Goal: Information Seeking & Learning: Learn about a topic

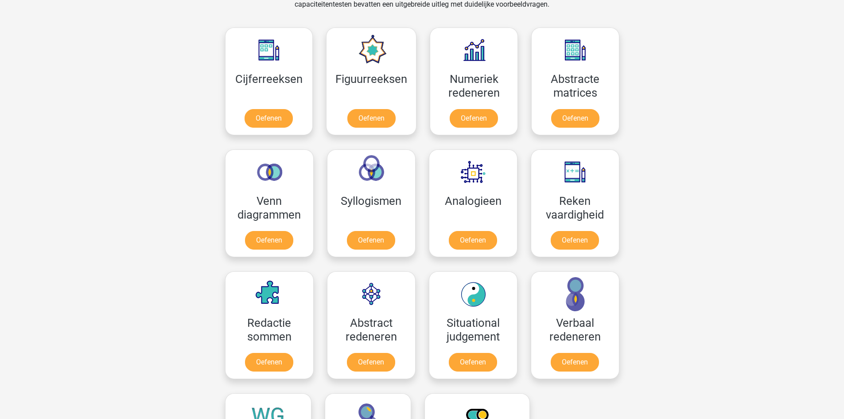
scroll to position [266, 0]
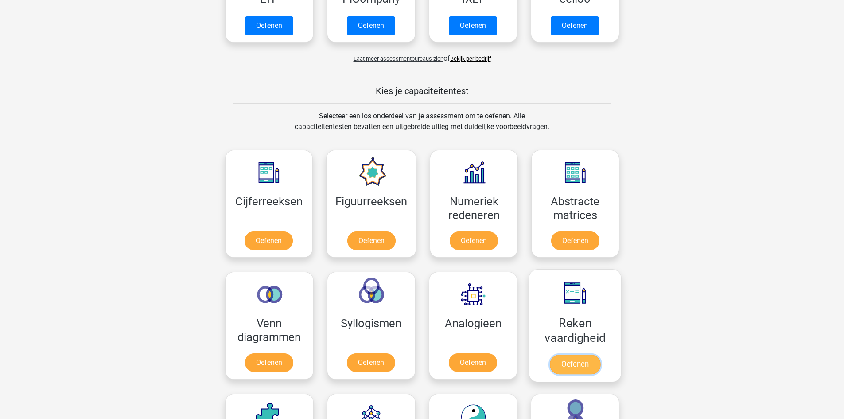
click at [577, 368] on link "Oefenen" at bounding box center [574, 363] width 50 height 19
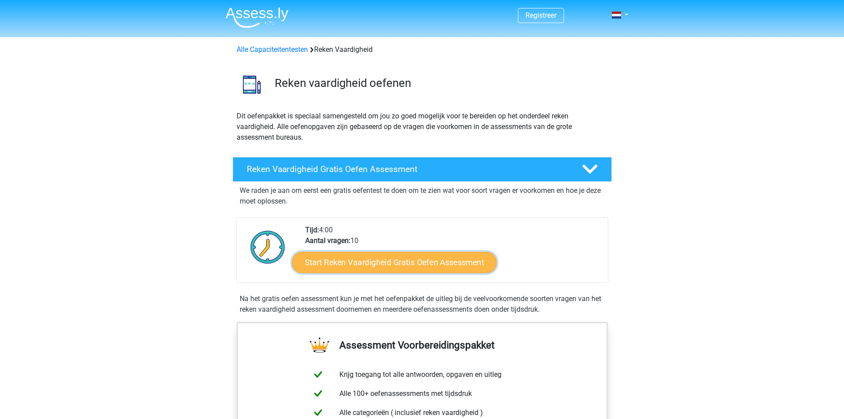
click at [456, 265] on link "Start Reken Vaardigheid Gratis Oefen Assessment" at bounding box center [394, 261] width 205 height 21
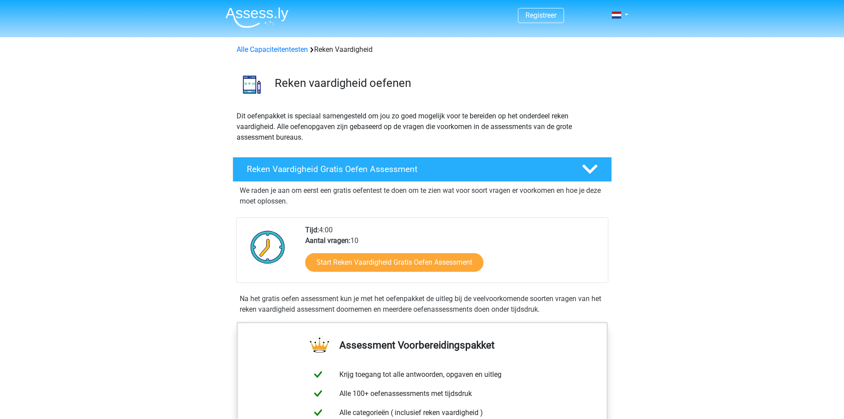
click at [275, 19] on img at bounding box center [256, 17] width 63 height 21
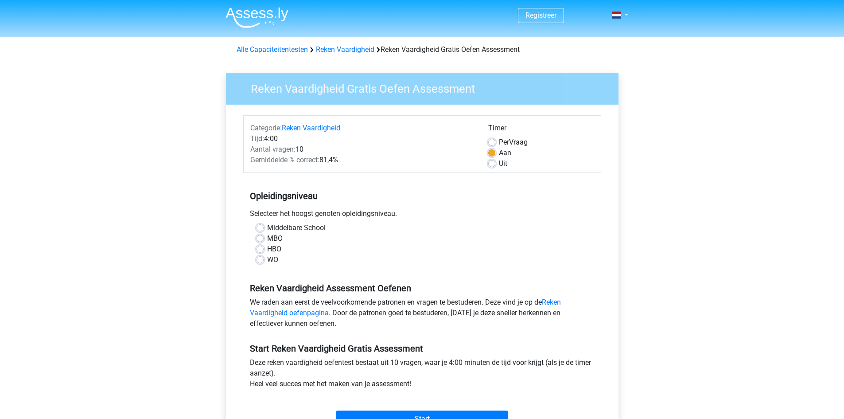
click at [267, 238] on label "MBO" at bounding box center [275, 238] width 16 height 11
click at [260, 238] on input "MBO" at bounding box center [259, 237] width 7 height 9
radio input "true"
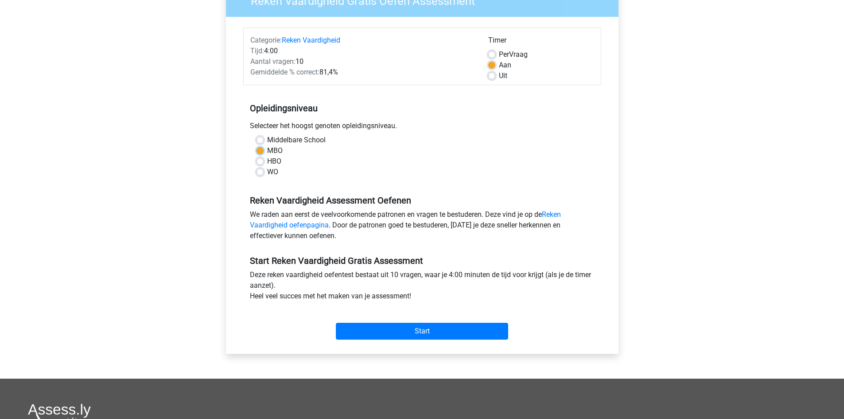
scroll to position [89, 0]
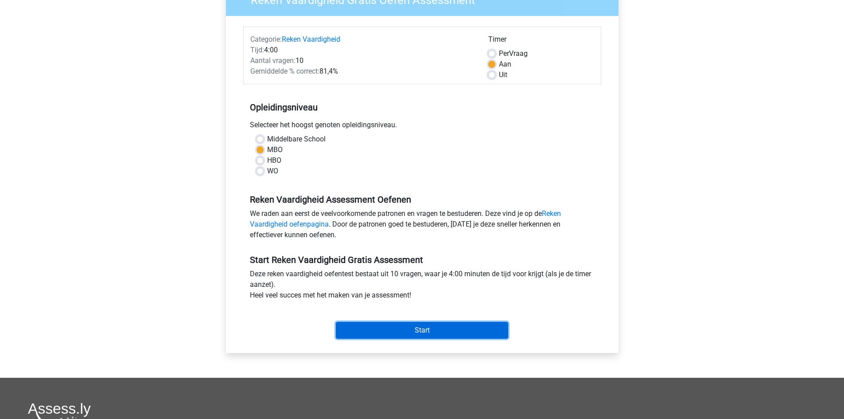
click at [444, 325] on input "Start" at bounding box center [422, 330] width 172 height 17
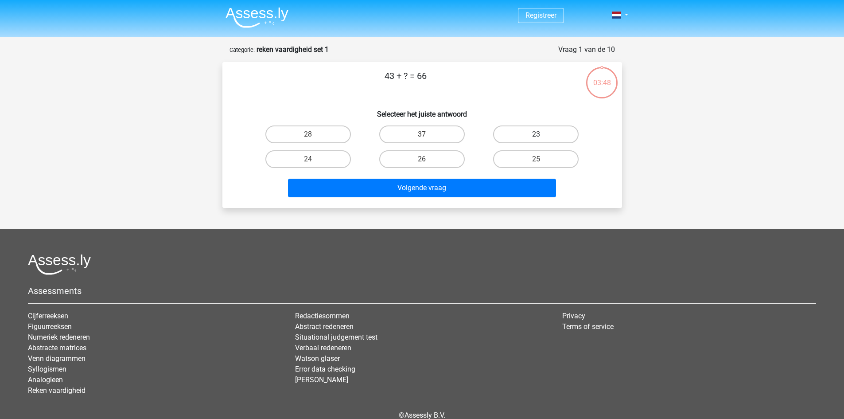
click at [542, 133] on label "23" at bounding box center [535, 134] width 85 height 18
click at [542, 134] on input "23" at bounding box center [539, 137] width 6 height 6
radio input "true"
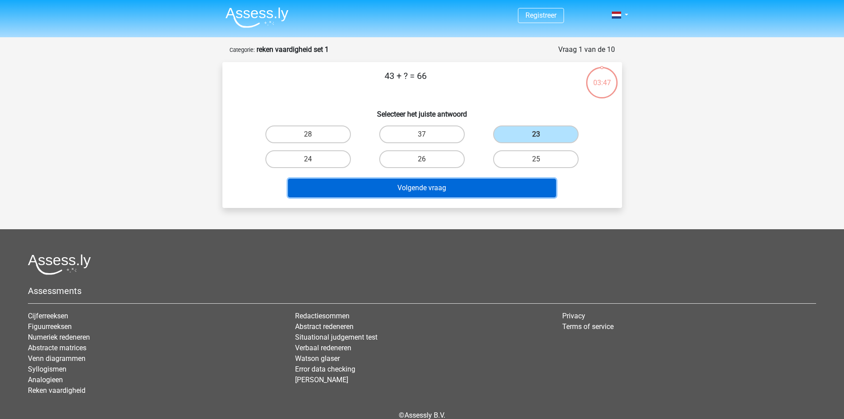
click at [428, 193] on button "Volgende vraag" at bounding box center [422, 187] width 268 height 19
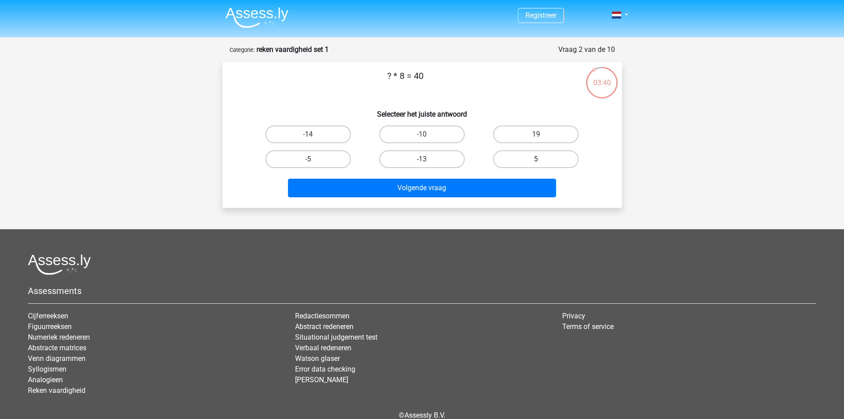
click at [538, 155] on label "5" at bounding box center [535, 159] width 85 height 18
click at [538, 159] on input "5" at bounding box center [539, 162] width 6 height 6
radio input "true"
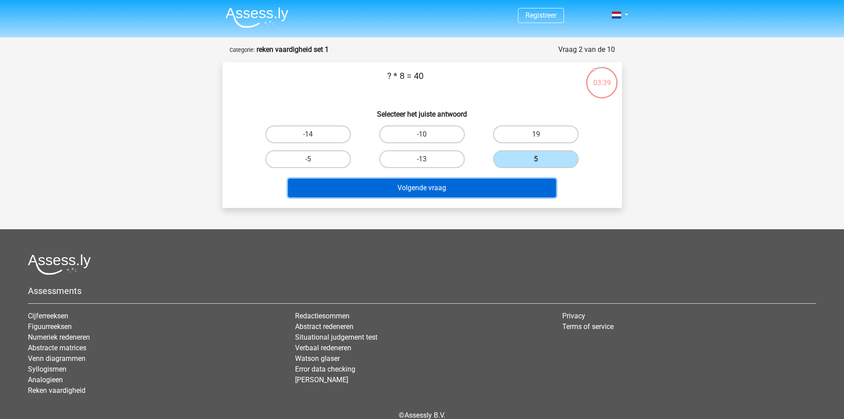
click at [463, 185] on button "Volgende vraag" at bounding box center [422, 187] width 268 height 19
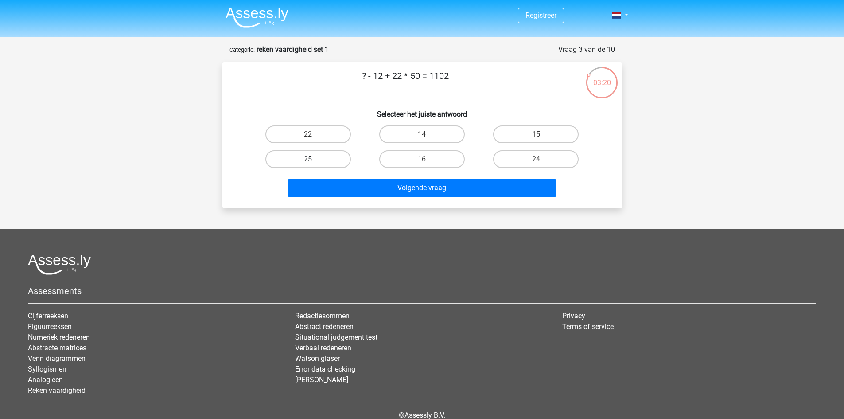
click at [342, 154] on label "25" at bounding box center [307, 159] width 85 height 18
click at [314, 159] on input "25" at bounding box center [311, 162] width 6 height 6
radio input "true"
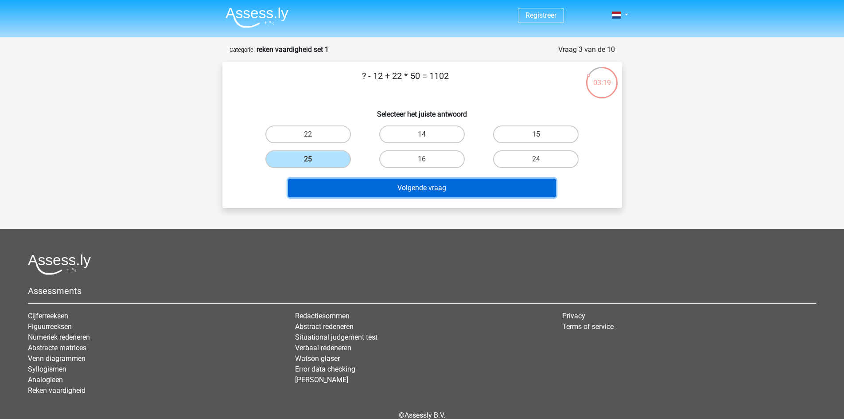
click at [435, 186] on button "Volgende vraag" at bounding box center [422, 187] width 268 height 19
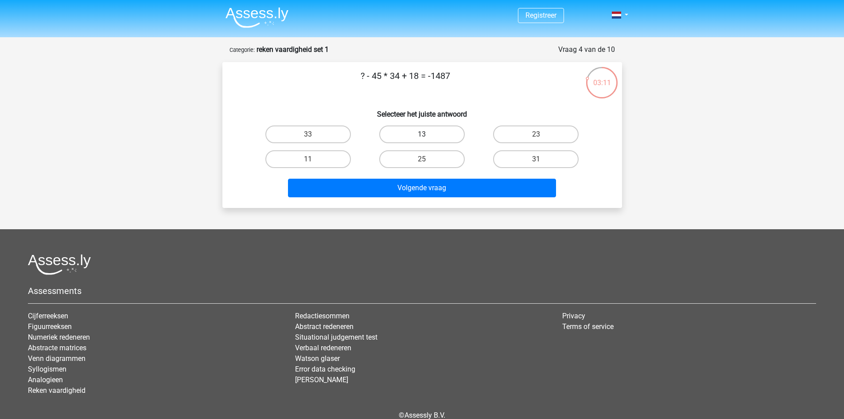
click at [430, 133] on label "13" at bounding box center [421, 134] width 85 height 18
click at [427, 134] on input "13" at bounding box center [425, 137] width 6 height 6
radio input "true"
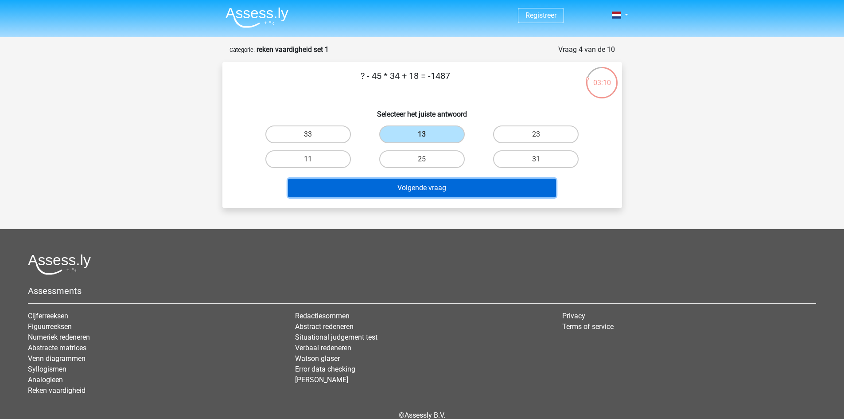
click at [428, 191] on button "Volgende vraag" at bounding box center [422, 187] width 268 height 19
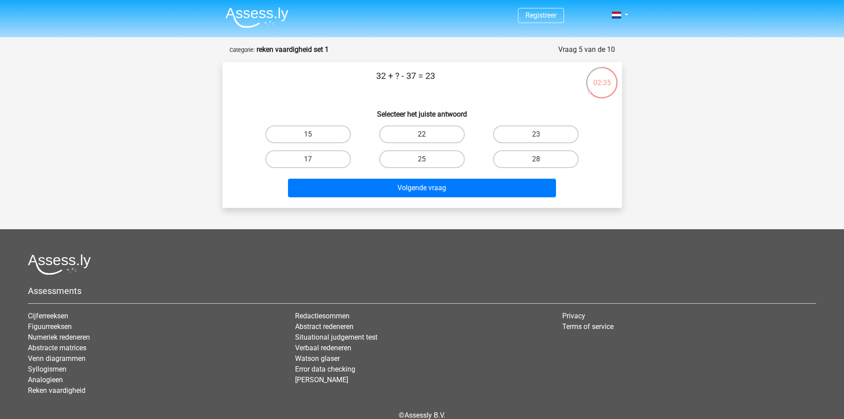
click at [454, 134] on label "22" at bounding box center [421, 134] width 85 height 18
click at [427, 134] on input "22" at bounding box center [425, 137] width 6 height 6
radio input "true"
click at [516, 159] on label "28" at bounding box center [535, 159] width 85 height 18
click at [536, 159] on input "28" at bounding box center [539, 162] width 6 height 6
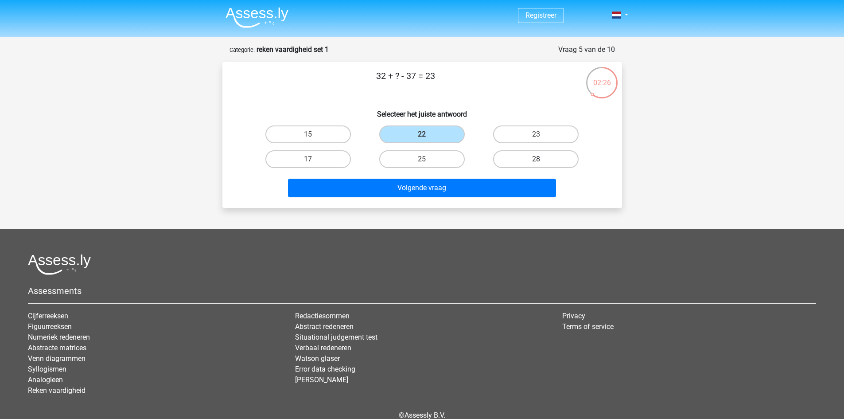
radio input "true"
click at [482, 176] on div "Volgende vraag" at bounding box center [421, 185] width 371 height 29
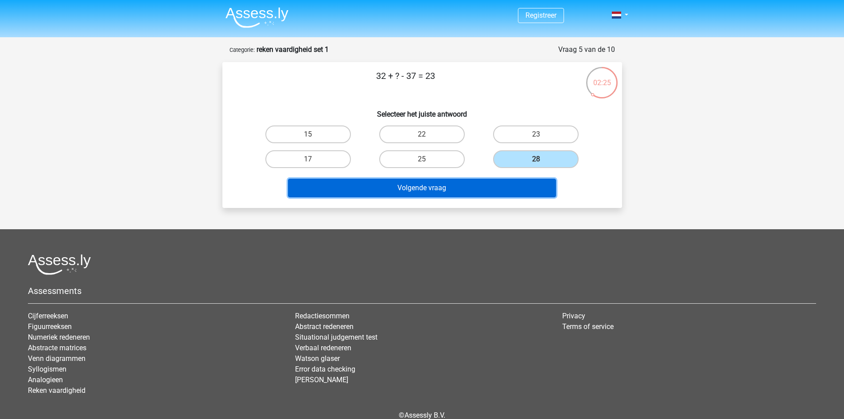
click at [473, 194] on button "Volgende vraag" at bounding box center [422, 187] width 268 height 19
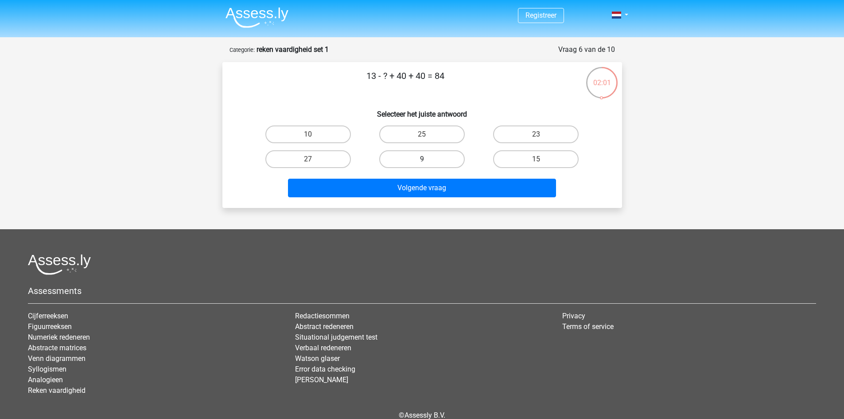
click at [456, 156] on label "9" at bounding box center [421, 159] width 85 height 18
click at [427, 159] on input "9" at bounding box center [425, 162] width 6 height 6
radio input "true"
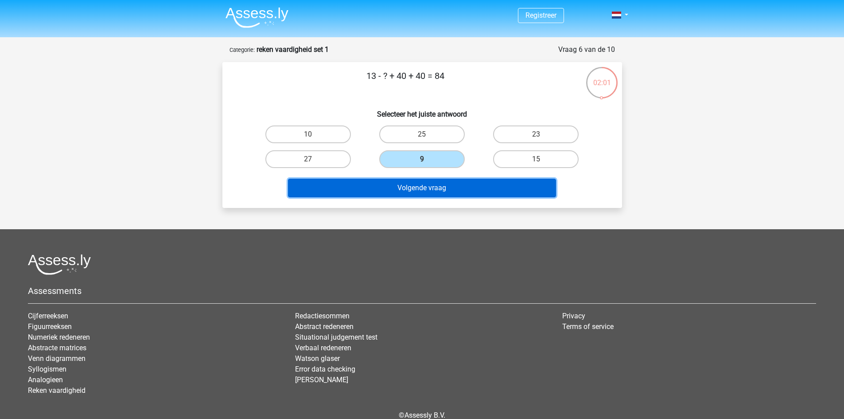
click at [475, 194] on button "Volgende vraag" at bounding box center [422, 187] width 268 height 19
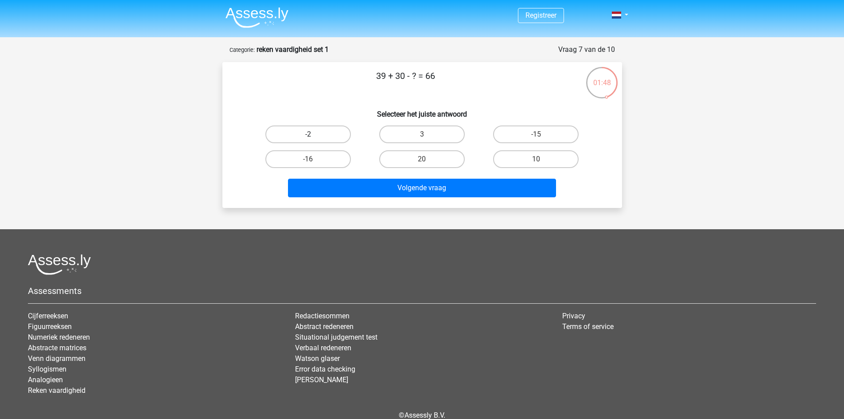
click at [322, 132] on label "-2" at bounding box center [307, 134] width 85 height 18
click at [314, 134] on input "-2" at bounding box center [311, 137] width 6 height 6
radio input "true"
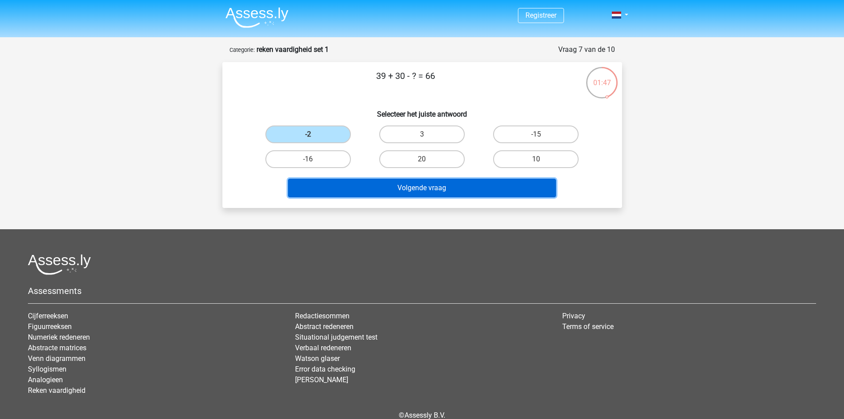
click at [480, 190] on button "Volgende vraag" at bounding box center [422, 187] width 268 height 19
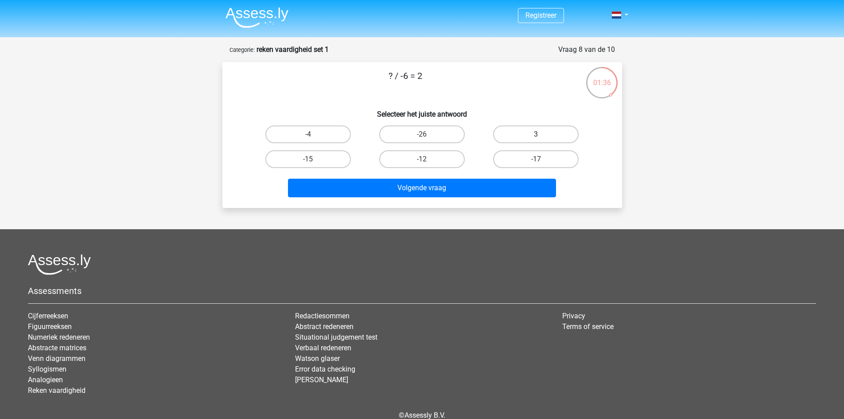
click at [513, 133] on label "3" at bounding box center [535, 134] width 85 height 18
click at [536, 134] on input "3" at bounding box center [539, 137] width 6 height 6
radio input "true"
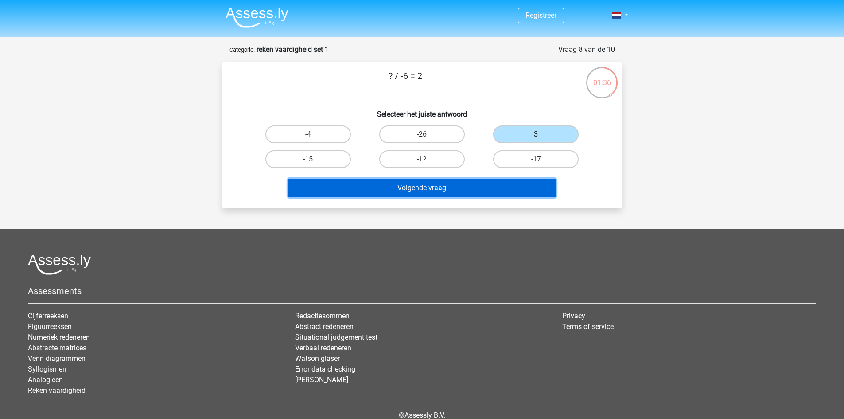
click at [431, 186] on button "Volgende vraag" at bounding box center [422, 187] width 268 height 19
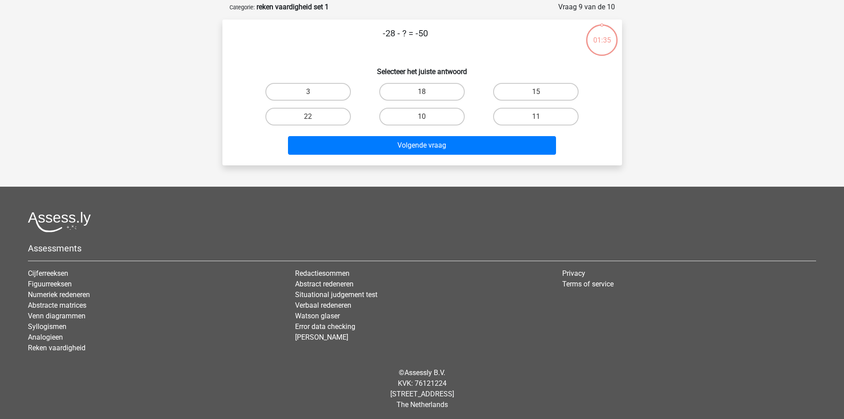
scroll to position [44, 0]
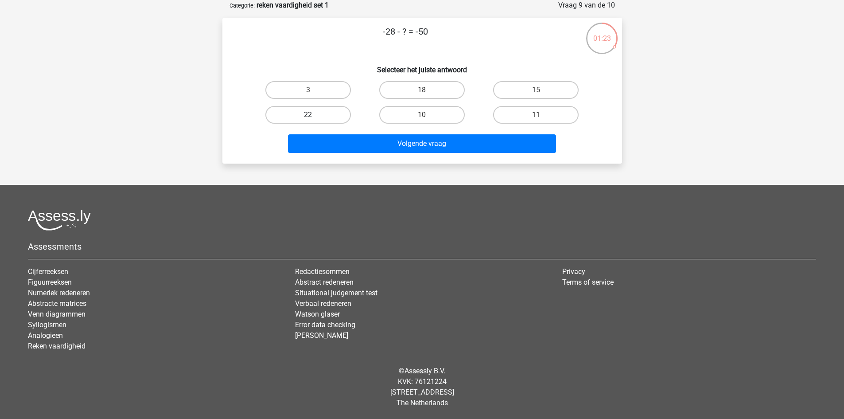
click at [319, 112] on label "22" at bounding box center [307, 115] width 85 height 18
click at [314, 115] on input "22" at bounding box center [311, 118] width 6 height 6
radio input "true"
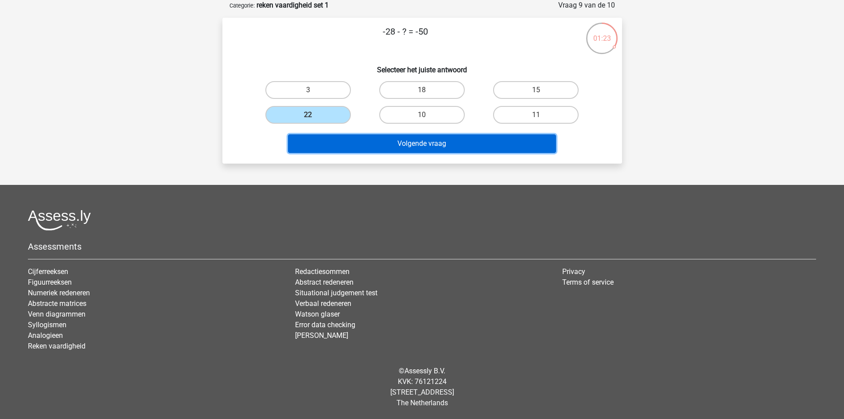
click at [442, 142] on button "Volgende vraag" at bounding box center [422, 143] width 268 height 19
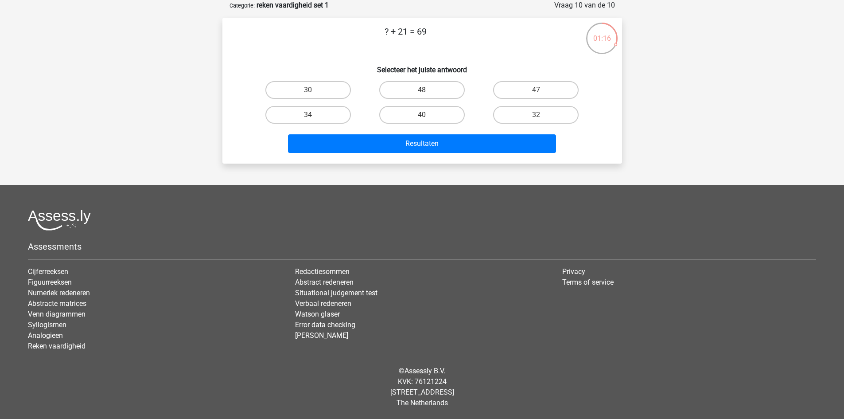
click at [425, 91] on input "48" at bounding box center [425, 93] width 6 height 6
radio input "true"
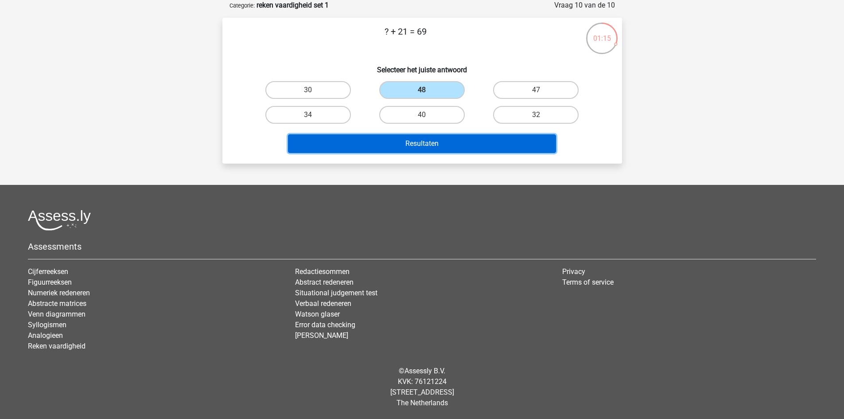
click at [442, 138] on button "Resultaten" at bounding box center [422, 143] width 268 height 19
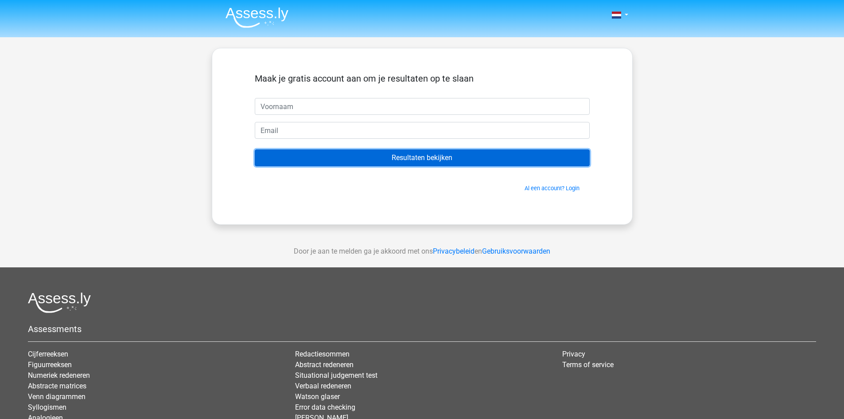
click at [442, 155] on input "Resultaten bekijken" at bounding box center [422, 157] width 335 height 17
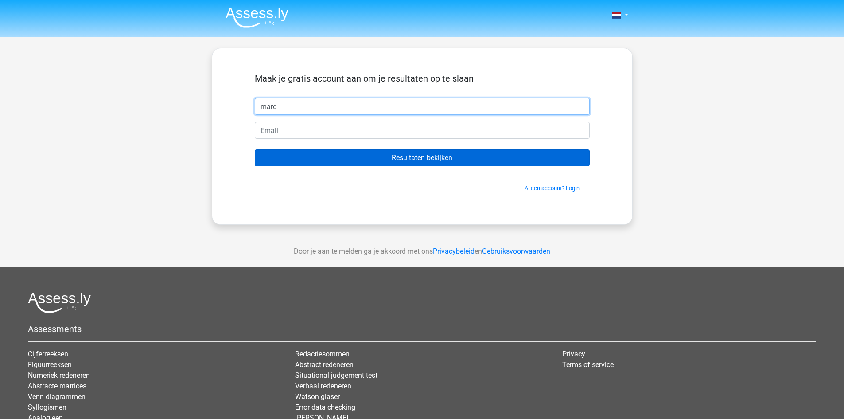
type input "marc"
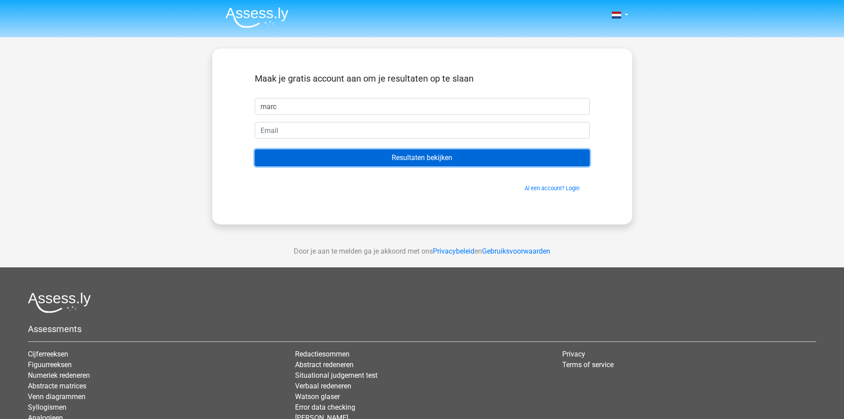
click at [389, 151] on input "Resultaten bekijken" at bounding box center [422, 157] width 335 height 17
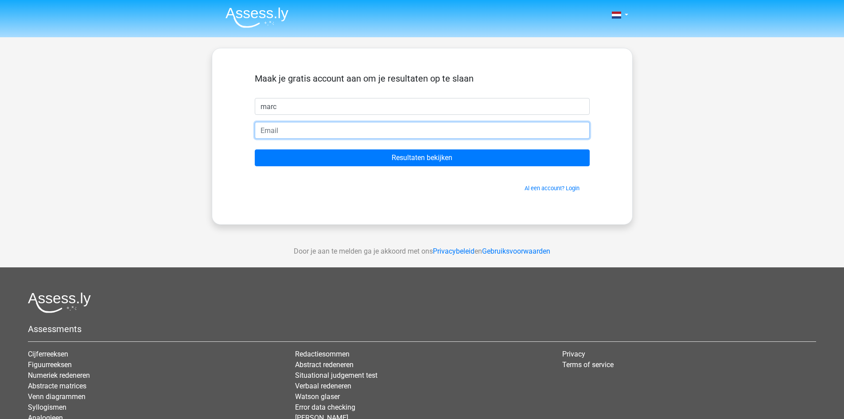
click at [320, 131] on input "email" at bounding box center [422, 130] width 335 height 17
click at [255, 149] on input "Resultaten bekijken" at bounding box center [422, 157] width 335 height 17
type input "[EMAIL_ADDRESS][DOMAIN_NAME]"
click at [255, 149] on input "Resultaten bekijken" at bounding box center [422, 157] width 335 height 17
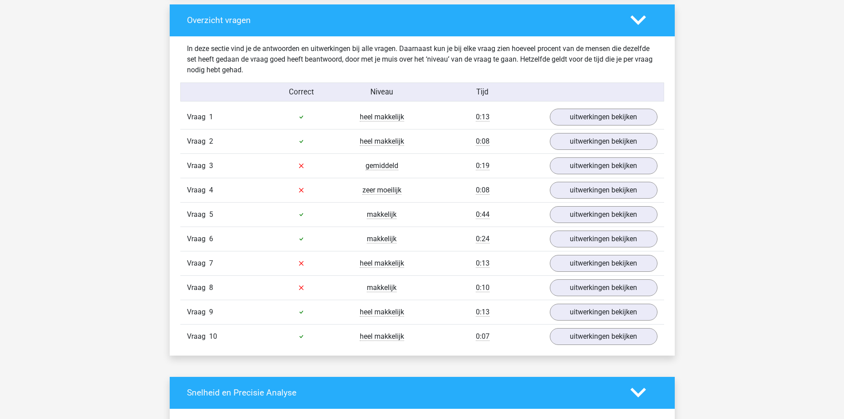
scroll to position [664, 0]
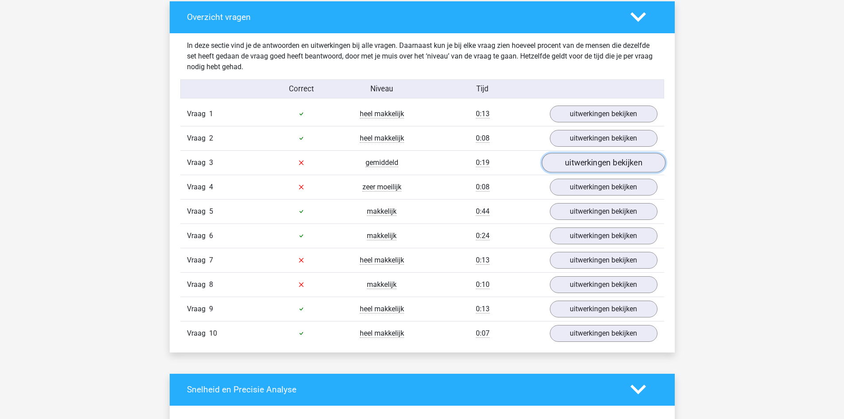
click at [625, 167] on link "uitwerkingen bekijken" at bounding box center [603, 162] width 124 height 19
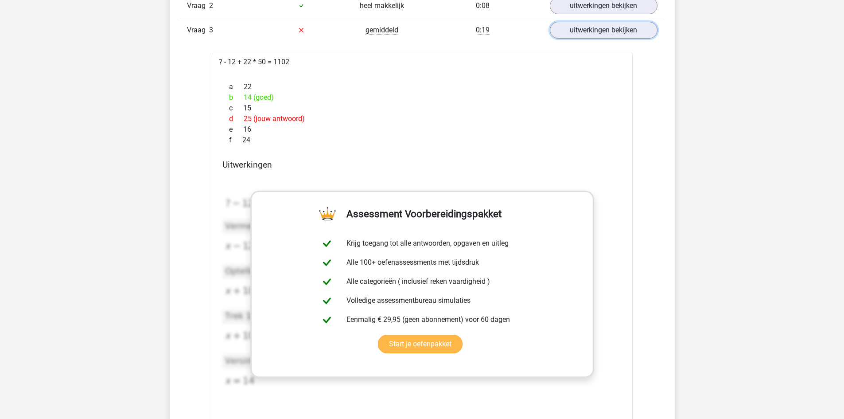
scroll to position [797, 0]
click at [630, 28] on link "uitwerkingen bekijken" at bounding box center [603, 29] width 124 height 19
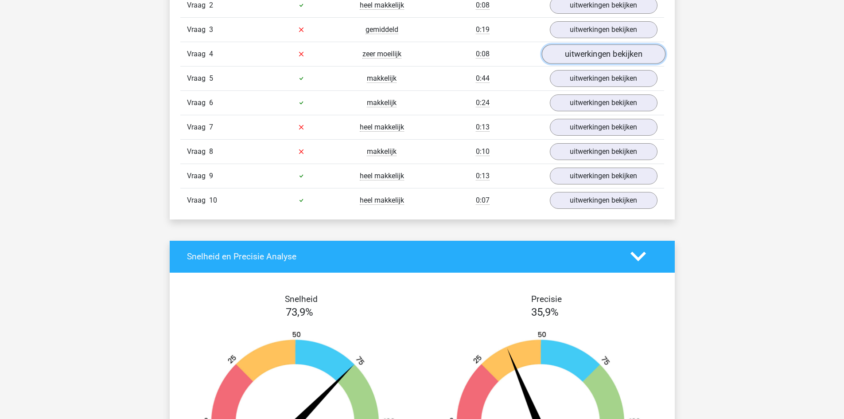
click at [619, 58] on link "uitwerkingen bekijken" at bounding box center [603, 53] width 124 height 19
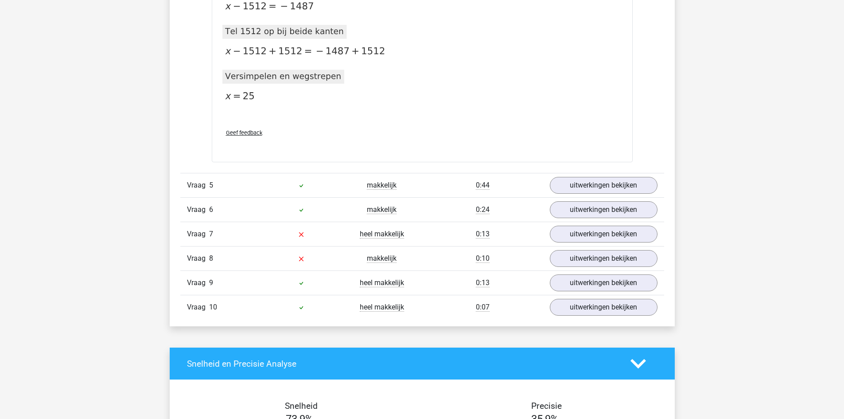
scroll to position [1107, 0]
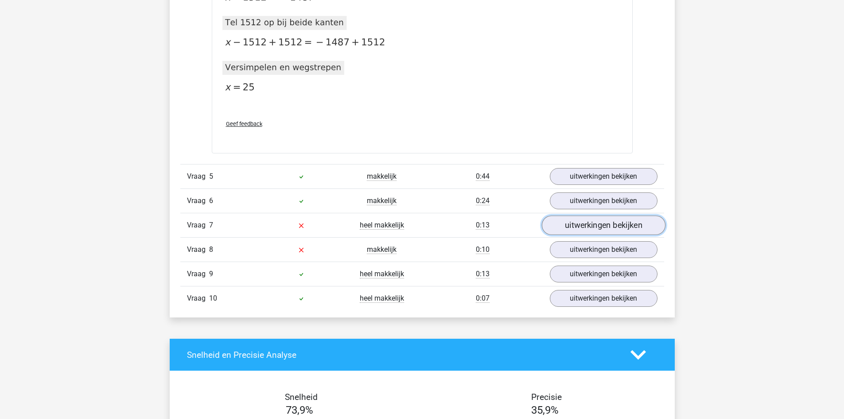
click at [584, 229] on link "uitwerkingen bekijken" at bounding box center [603, 224] width 124 height 19
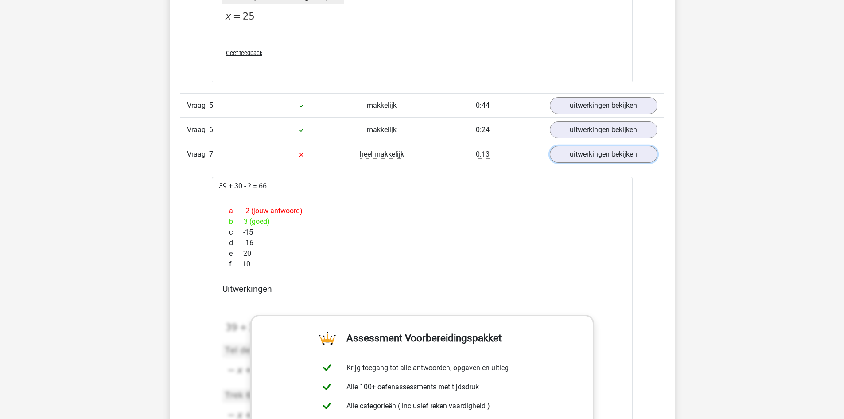
scroll to position [1151, 0]
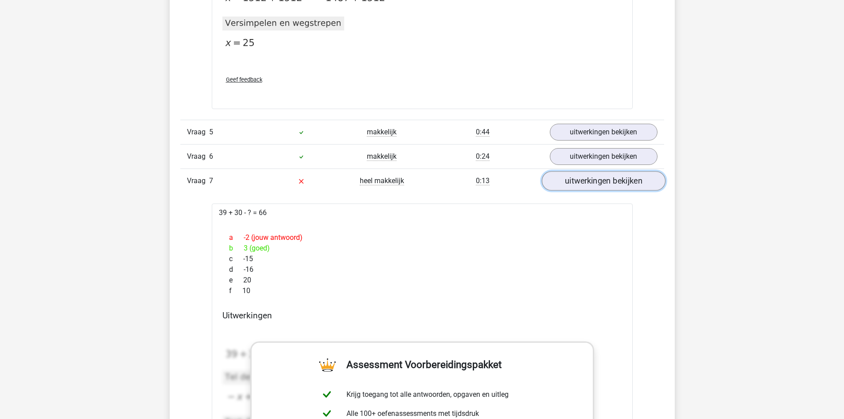
click at [616, 189] on link "uitwerkingen bekijken" at bounding box center [603, 180] width 124 height 19
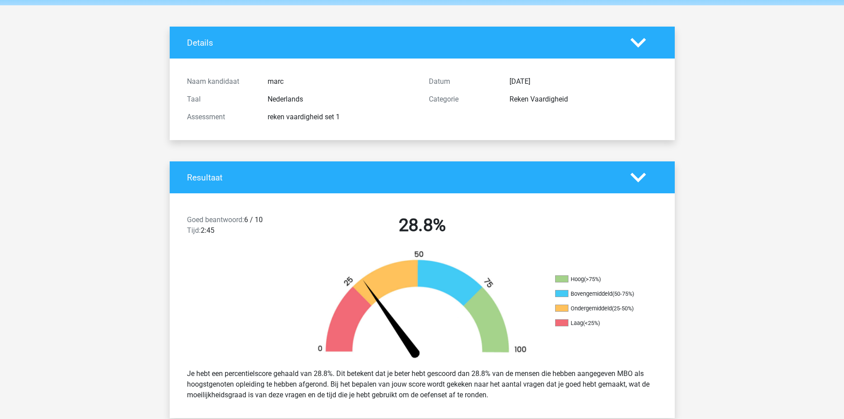
scroll to position [0, 0]
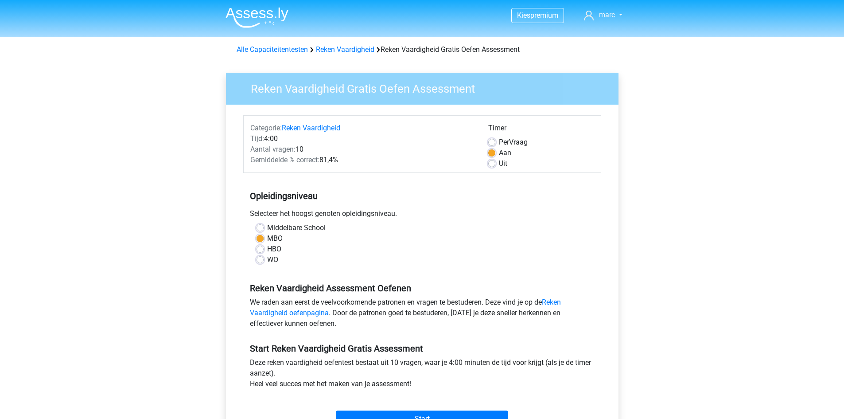
scroll to position [89, 0]
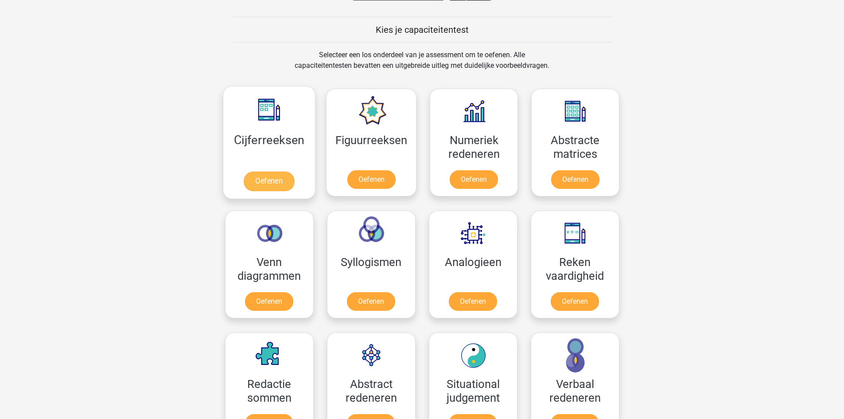
scroll to position [354, 0]
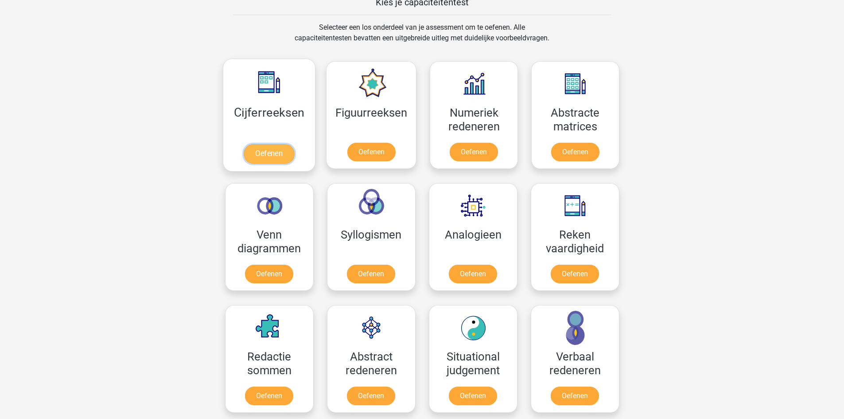
click at [270, 153] on link "Oefenen" at bounding box center [269, 153] width 50 height 19
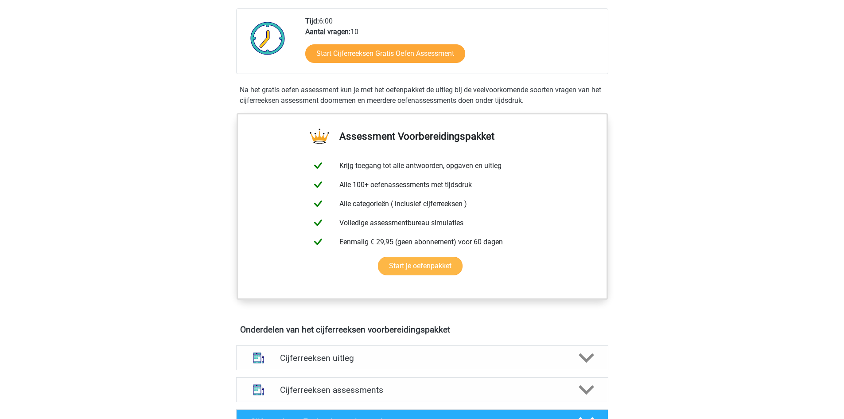
scroll to position [221, 0]
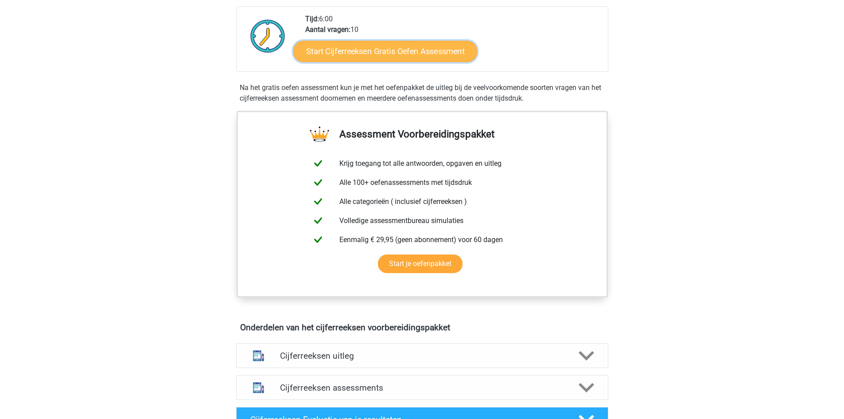
click at [389, 62] on link "Start Cijferreeksen Gratis Oefen Assessment" at bounding box center [385, 50] width 184 height 21
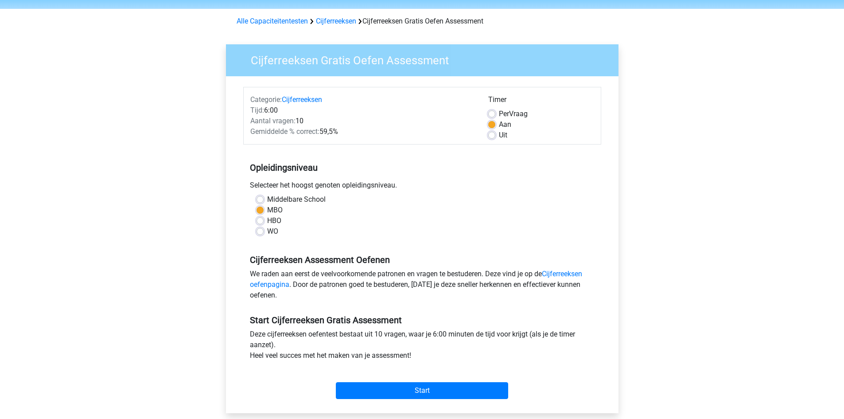
scroll to position [44, 0]
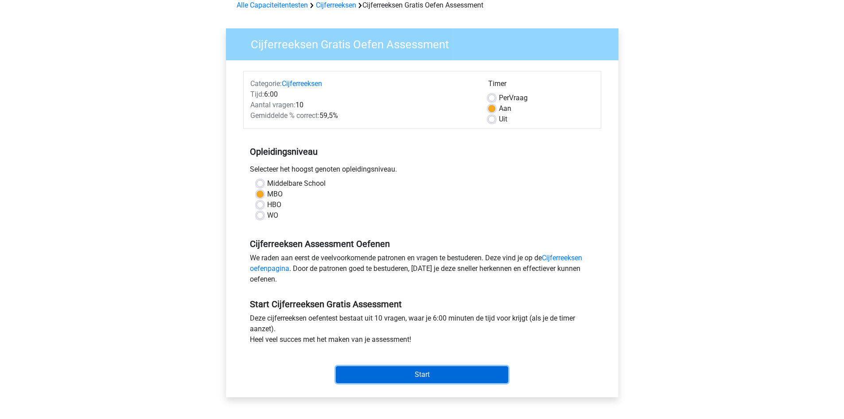
click at [467, 375] on input "Start" at bounding box center [422, 374] width 172 height 17
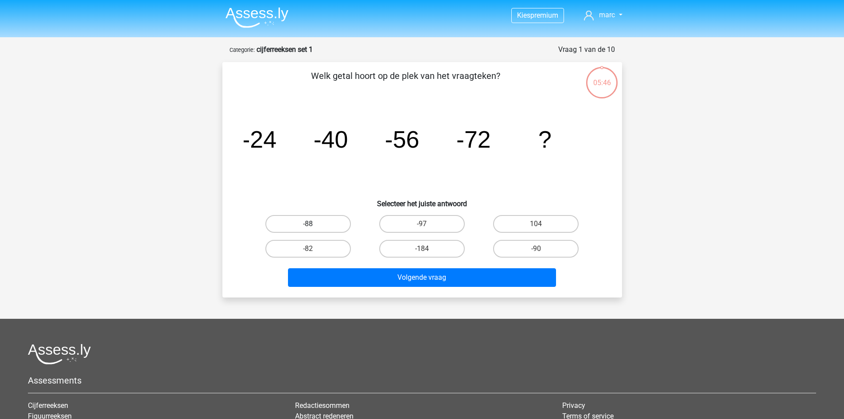
click at [324, 225] on label "-88" at bounding box center [307, 224] width 85 height 18
click at [314, 225] on input "-88" at bounding box center [311, 227] width 6 height 6
radio input "true"
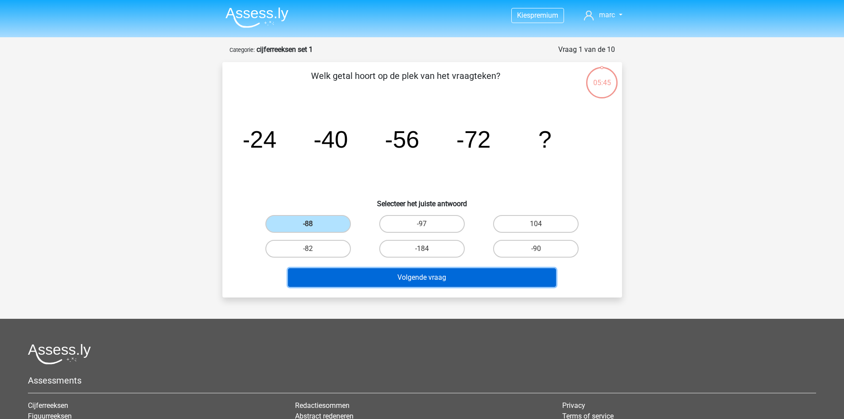
click at [488, 276] on button "Volgende vraag" at bounding box center [422, 277] width 268 height 19
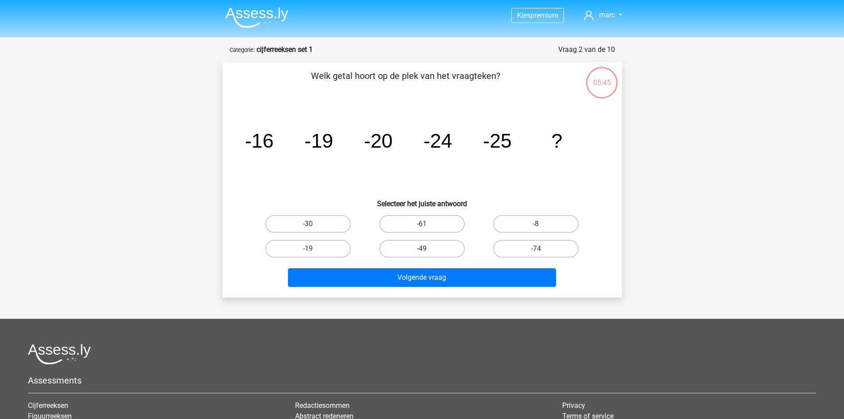
scroll to position [44, 0]
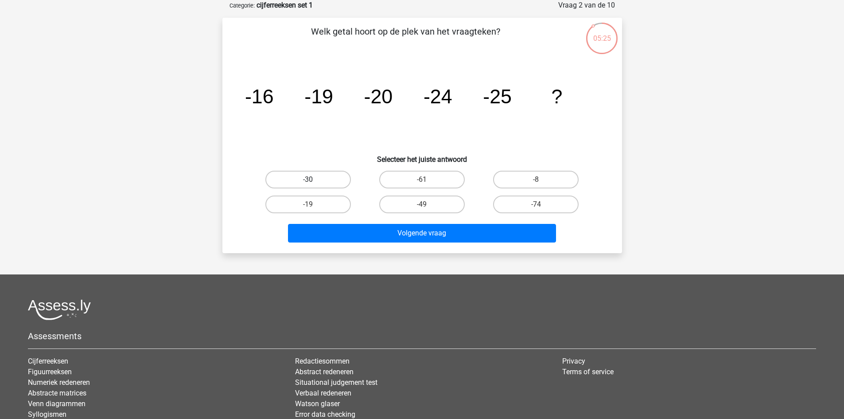
click at [324, 178] on label "-30" at bounding box center [307, 180] width 85 height 18
click at [314, 179] on input "-30" at bounding box center [311, 182] width 6 height 6
radio input "true"
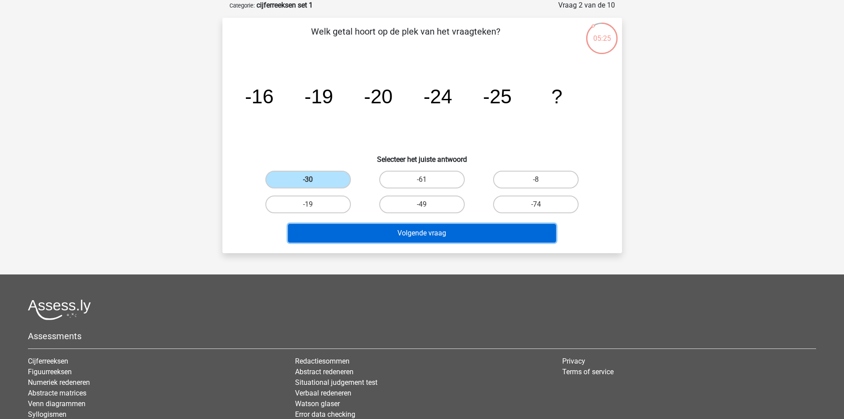
click at [453, 237] on button "Volgende vraag" at bounding box center [422, 233] width 268 height 19
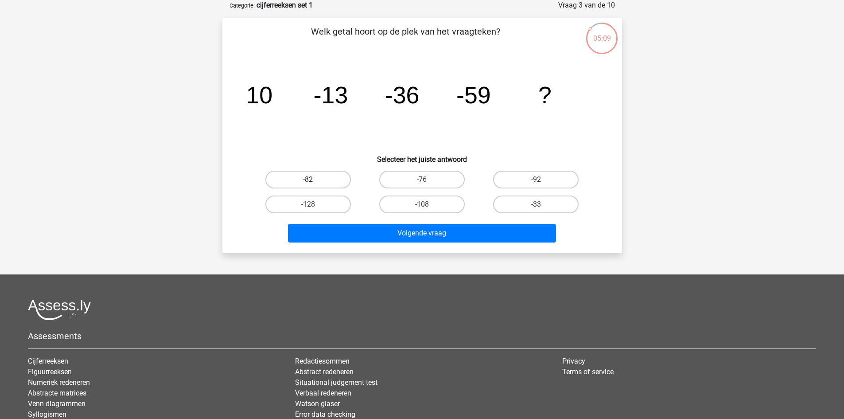
click at [327, 178] on label "-82" at bounding box center [307, 180] width 85 height 18
click at [314, 179] on input "-82" at bounding box center [311, 182] width 6 height 6
radio input "true"
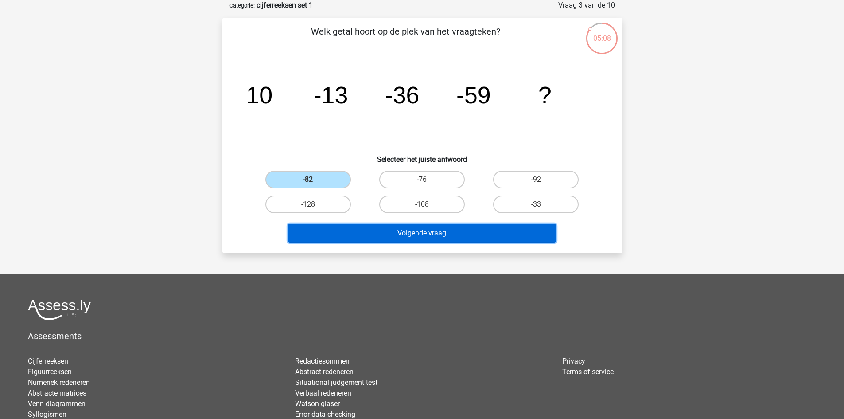
click at [473, 238] on button "Volgende vraag" at bounding box center [422, 233] width 268 height 19
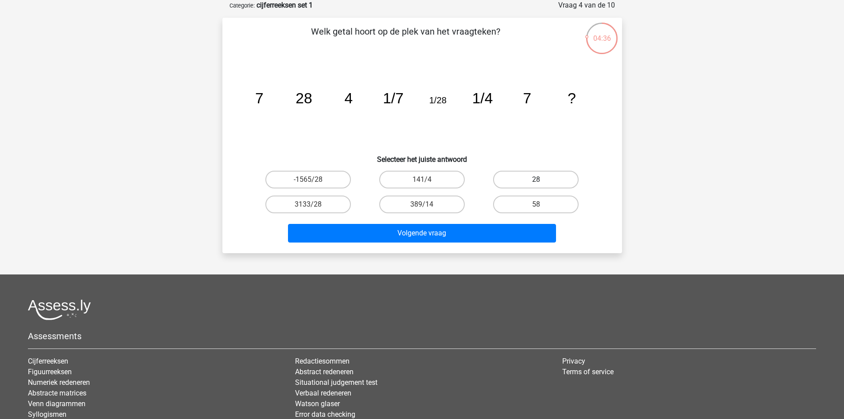
click at [517, 183] on label "28" at bounding box center [535, 180] width 85 height 18
click at [536, 183] on input "28" at bounding box center [539, 182] width 6 height 6
radio input "true"
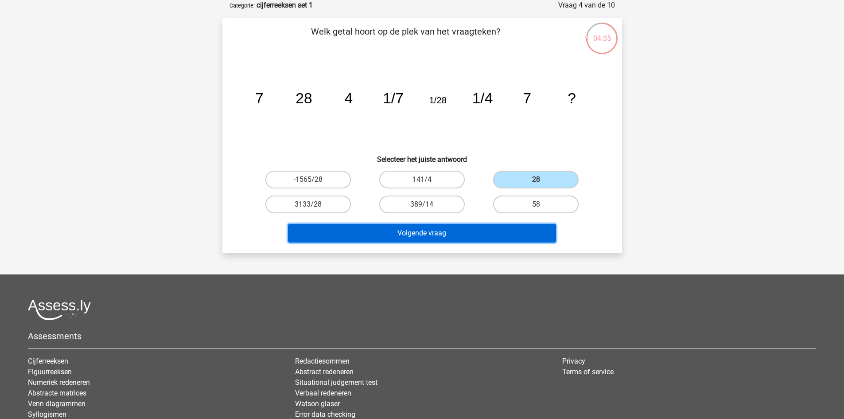
click at [437, 238] on button "Volgende vraag" at bounding box center [422, 233] width 268 height 19
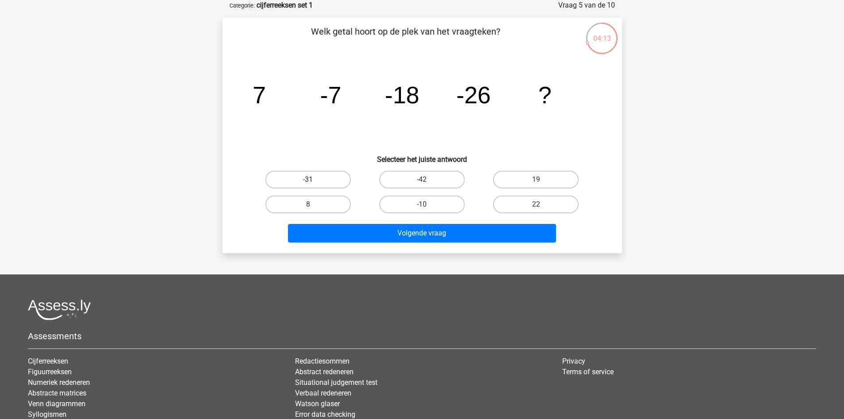
click at [302, 177] on label "-31" at bounding box center [307, 180] width 85 height 18
click at [308, 179] on input "-31" at bounding box center [311, 182] width 6 height 6
radio input "true"
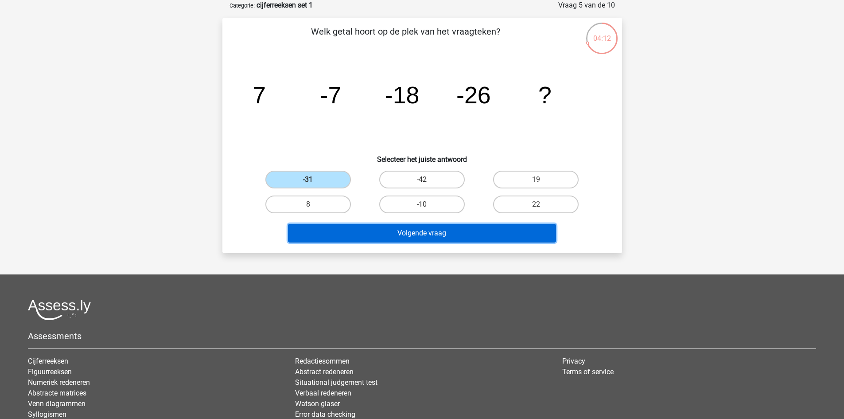
click at [477, 235] on button "Volgende vraag" at bounding box center [422, 233] width 268 height 19
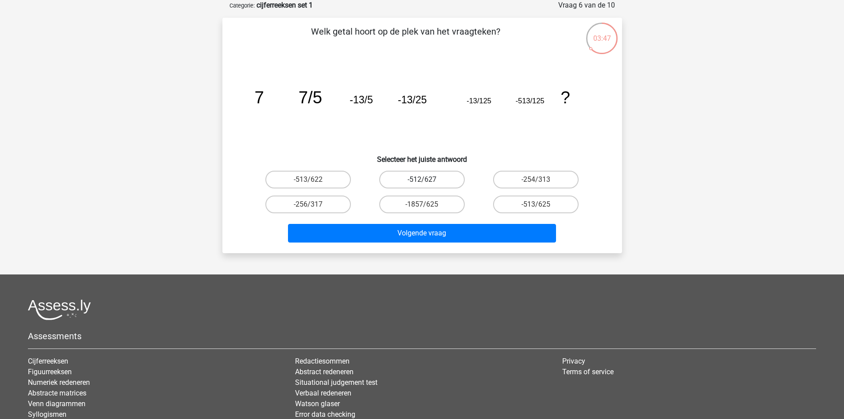
click at [426, 178] on label "-512/627" at bounding box center [421, 180] width 85 height 18
click at [426, 179] on input "-512/627" at bounding box center [425, 182] width 6 height 6
radio input "true"
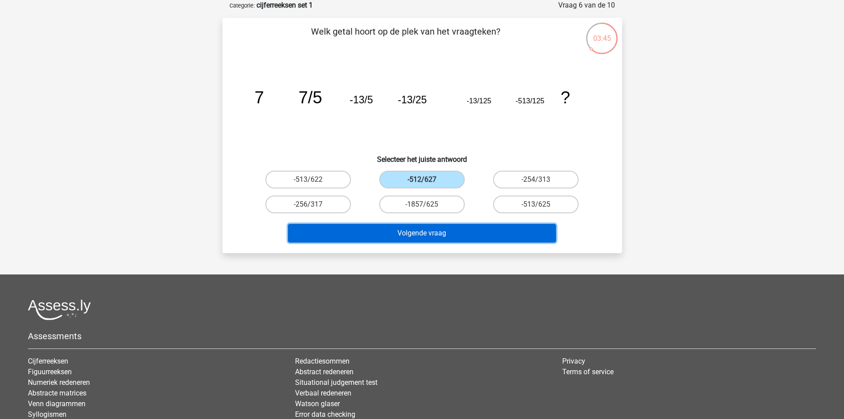
click at [441, 229] on button "Volgende vraag" at bounding box center [422, 233] width 268 height 19
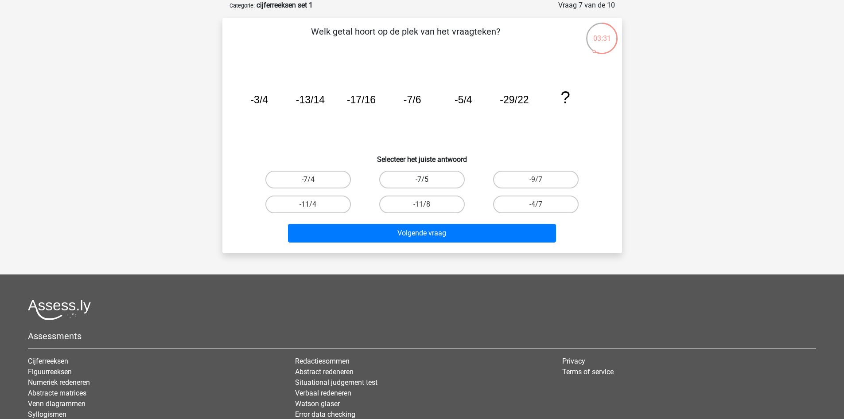
click at [400, 172] on label "-7/5" at bounding box center [421, 180] width 85 height 18
click at [422, 179] on input "-7/5" at bounding box center [425, 182] width 6 height 6
radio input "true"
click at [464, 220] on div "Volgende vraag" at bounding box center [421, 231] width 371 height 29
click at [329, 201] on label "-11/4" at bounding box center [307, 204] width 85 height 18
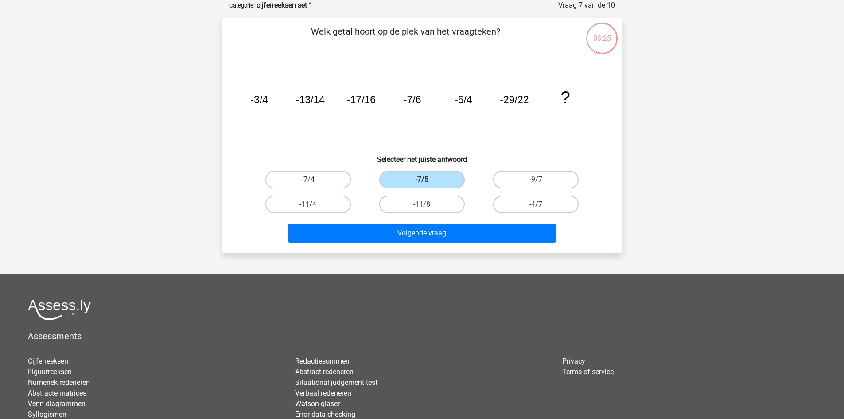
click at [314, 204] on input "-11/4" at bounding box center [311, 207] width 6 height 6
radio input "true"
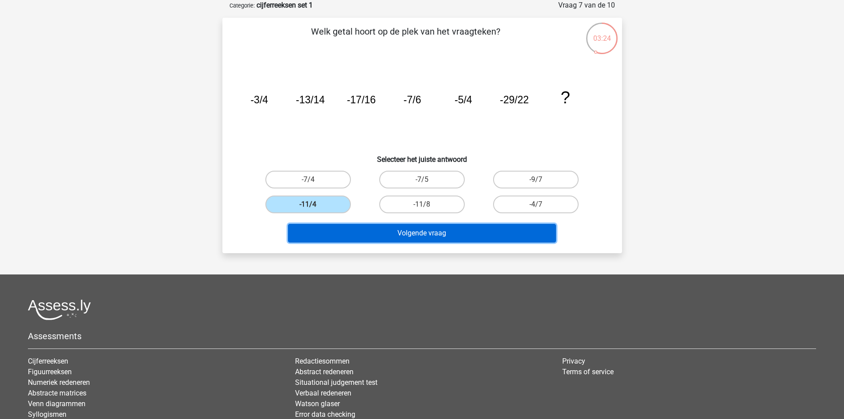
click at [425, 234] on button "Volgende vraag" at bounding box center [422, 233] width 268 height 19
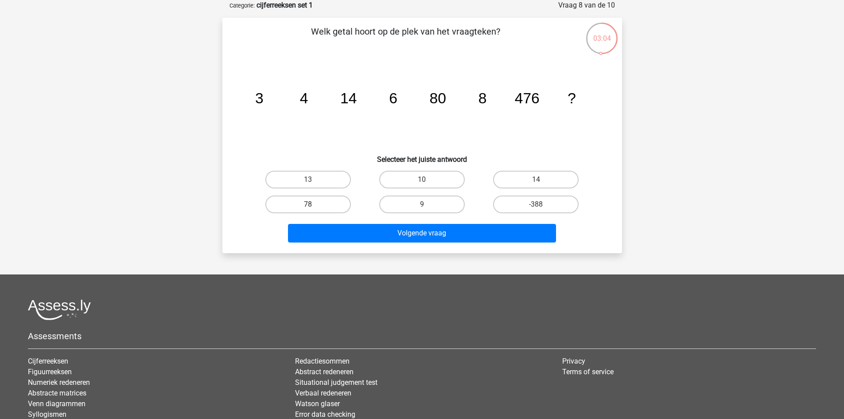
click at [333, 204] on label "78" at bounding box center [307, 204] width 85 height 18
click at [314, 204] on input "78" at bounding box center [311, 207] width 6 height 6
radio input "true"
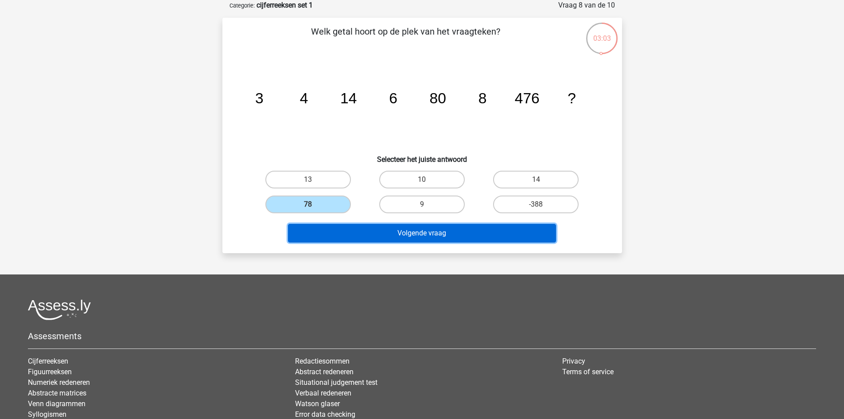
click at [440, 230] on button "Volgende vraag" at bounding box center [422, 233] width 268 height 19
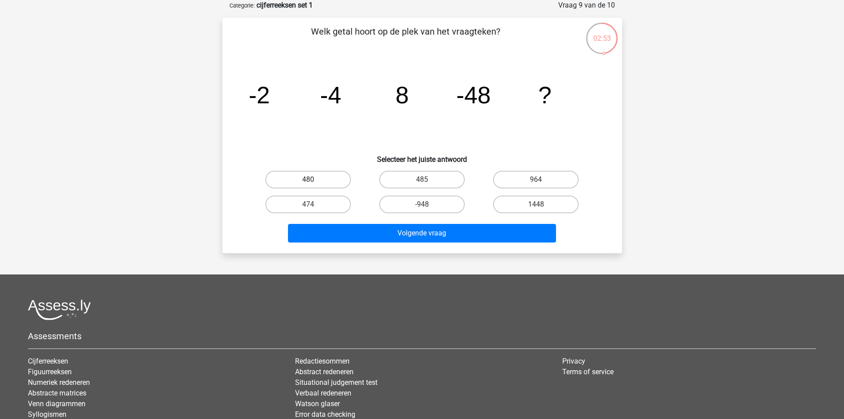
click at [322, 186] on label "480" at bounding box center [307, 180] width 85 height 18
click at [314, 185] on input "480" at bounding box center [311, 182] width 6 height 6
radio input "true"
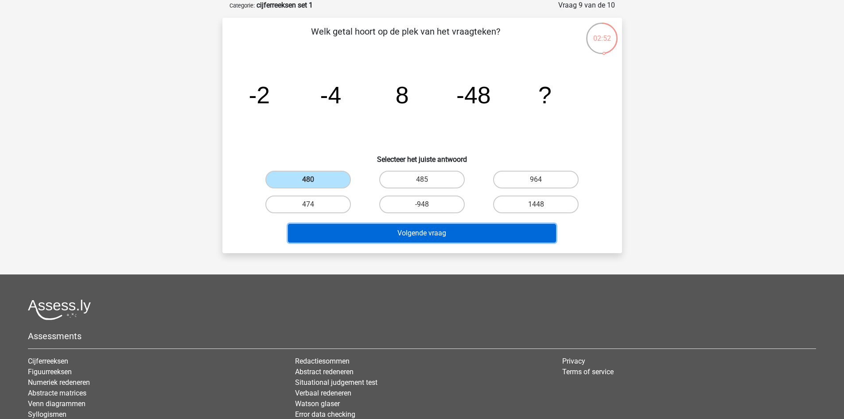
click at [495, 236] on button "Volgende vraag" at bounding box center [422, 233] width 268 height 19
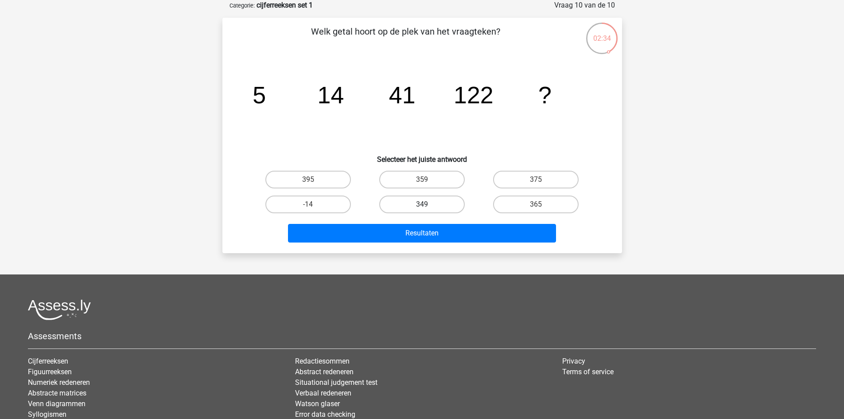
click at [443, 202] on label "349" at bounding box center [421, 204] width 85 height 18
click at [427, 204] on input "349" at bounding box center [425, 207] width 6 height 6
radio input "true"
click at [442, 217] on div "Resultaten" at bounding box center [421, 231] width 371 height 29
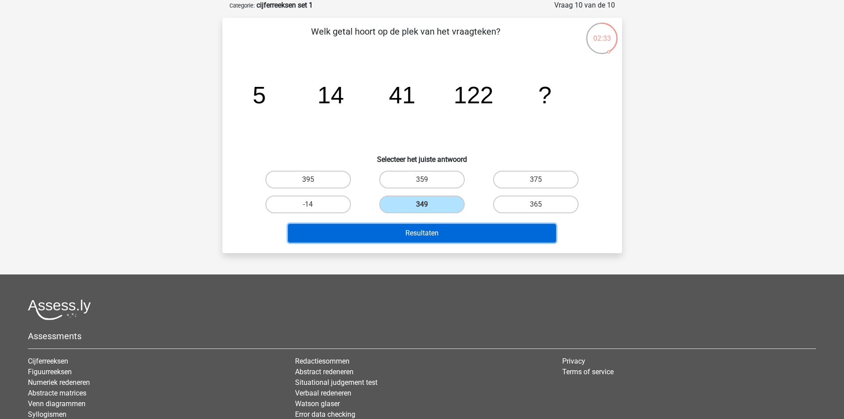
click at [442, 232] on button "Resultaten" at bounding box center [422, 233] width 268 height 19
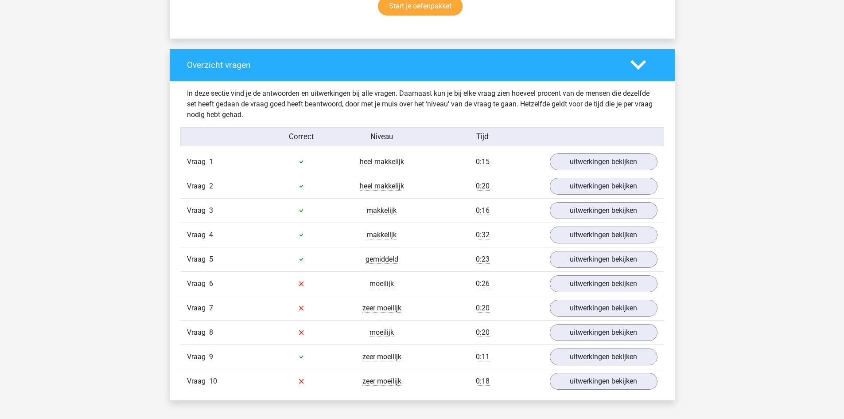
scroll to position [620, 0]
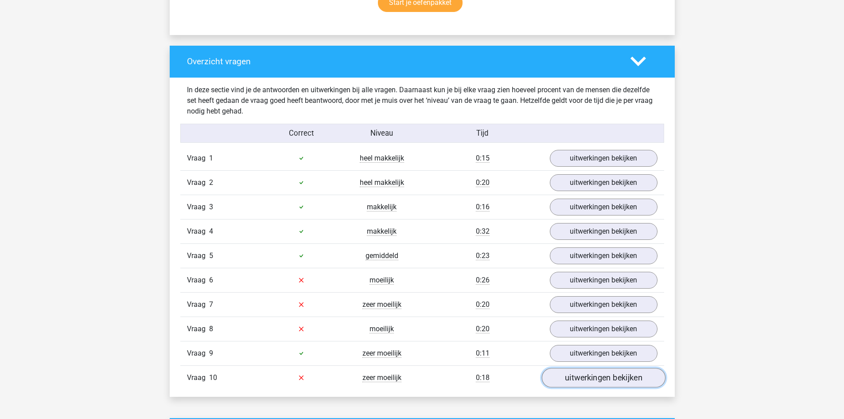
click at [605, 376] on link "uitwerkingen bekijken" at bounding box center [603, 377] width 124 height 19
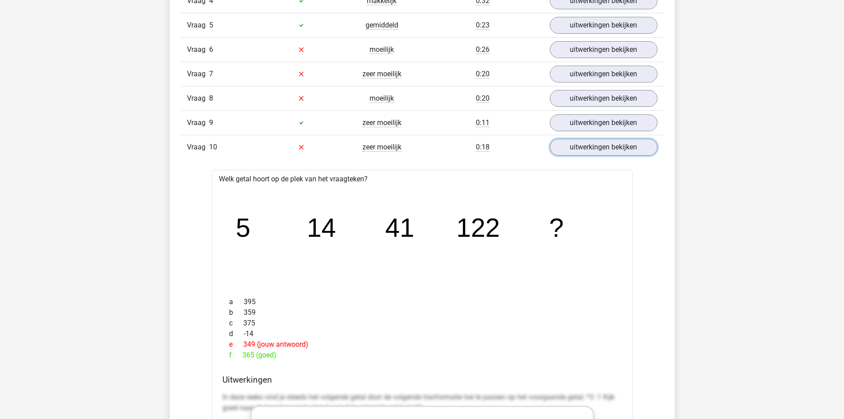
scroll to position [797, 0]
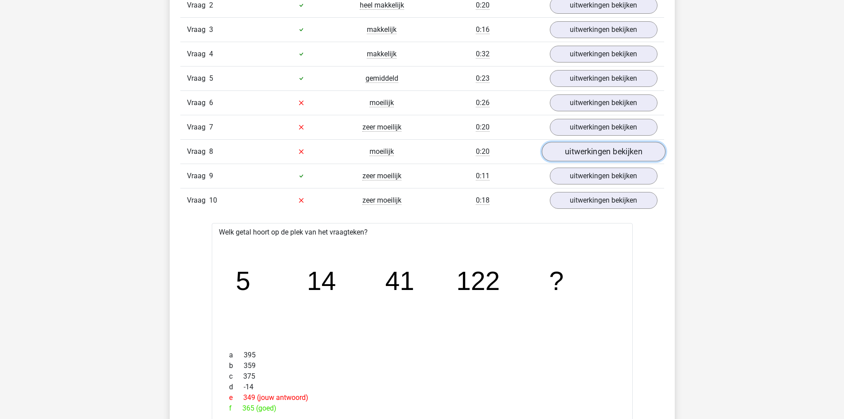
click at [582, 153] on link "uitwerkingen bekijken" at bounding box center [603, 151] width 124 height 19
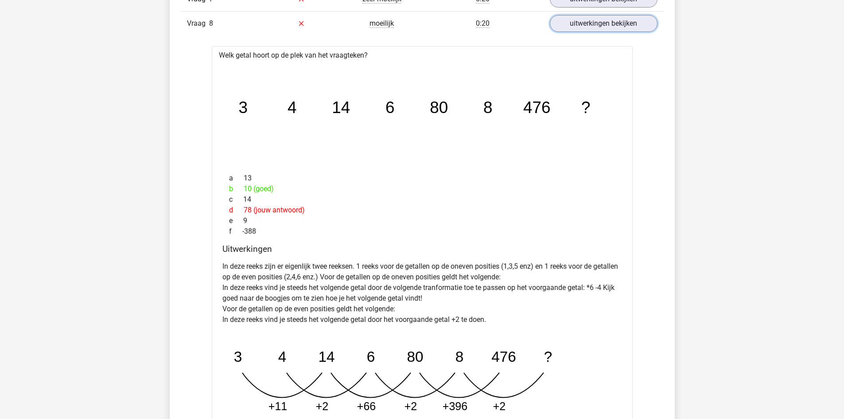
scroll to position [753, 0]
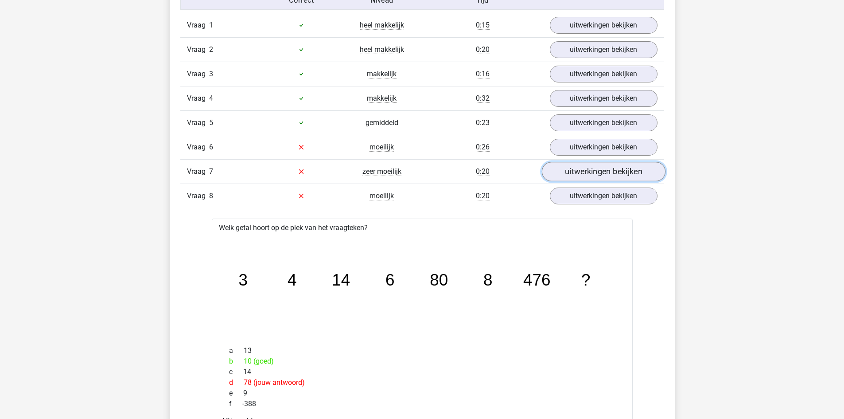
click at [579, 177] on link "uitwerkingen bekijken" at bounding box center [603, 171] width 124 height 19
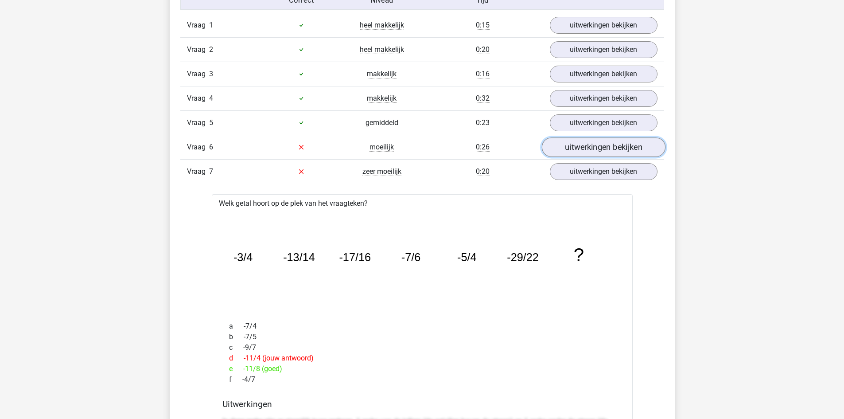
click at [593, 151] on link "uitwerkingen bekijken" at bounding box center [603, 146] width 124 height 19
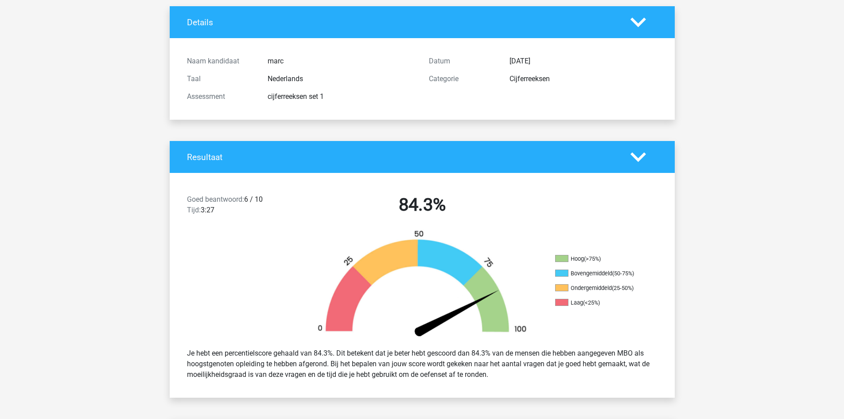
scroll to position [0, 0]
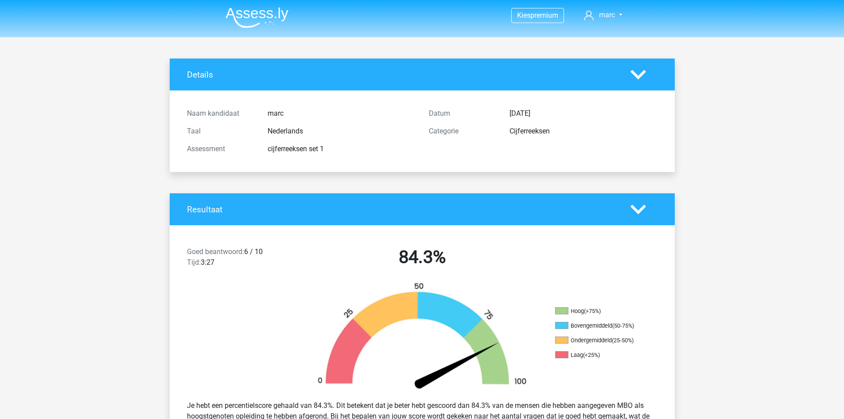
click at [266, 17] on img at bounding box center [256, 17] width 63 height 21
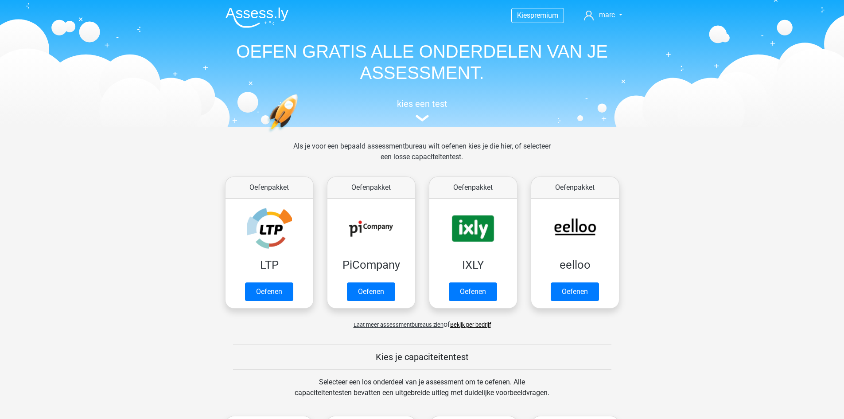
scroll to position [354, 0]
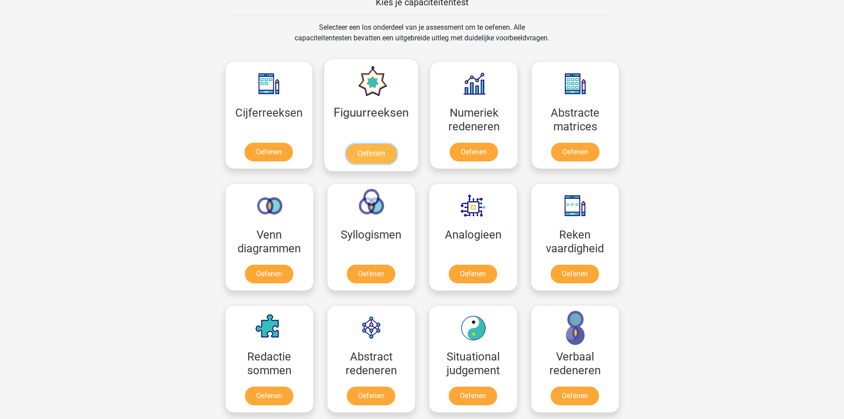
click at [386, 147] on link "Oefenen" at bounding box center [371, 153] width 50 height 19
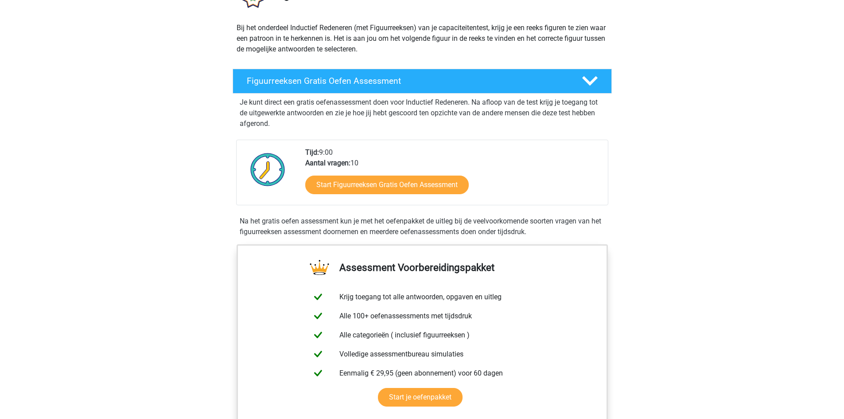
scroll to position [89, 0]
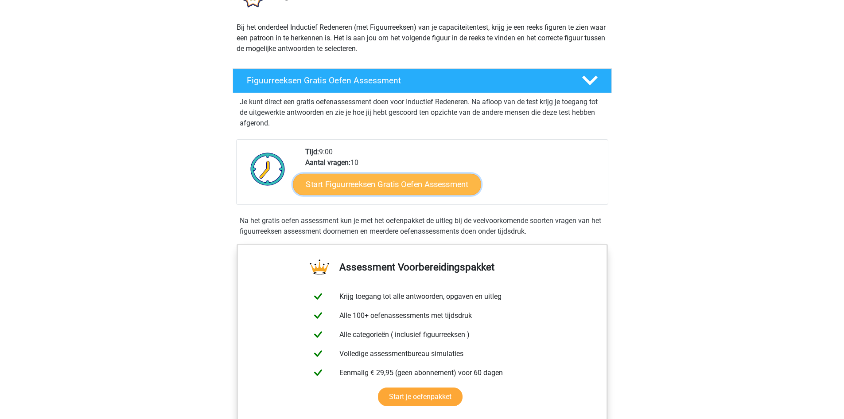
click at [431, 184] on link "Start Figuurreeksen Gratis Oefen Assessment" at bounding box center [387, 183] width 188 height 21
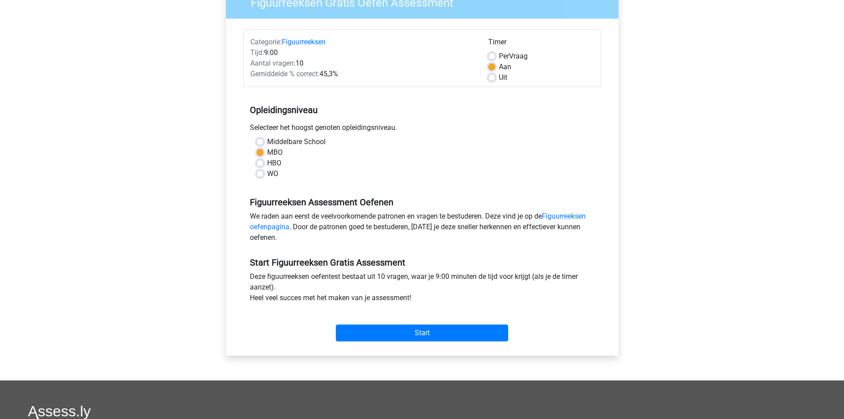
scroll to position [89, 0]
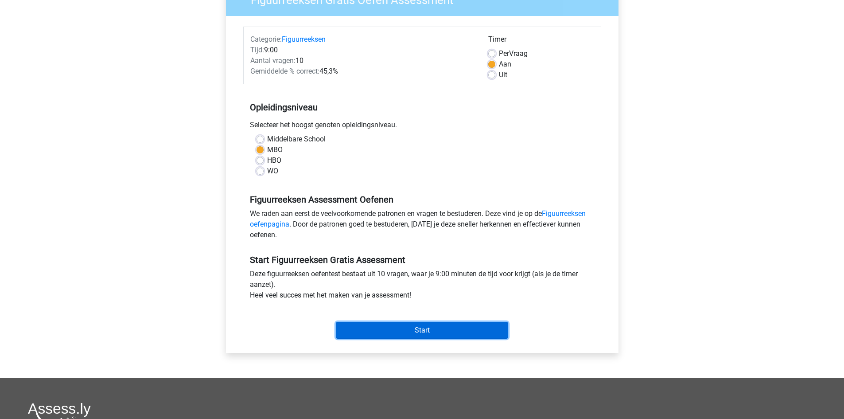
click at [460, 335] on input "Start" at bounding box center [422, 330] width 172 height 17
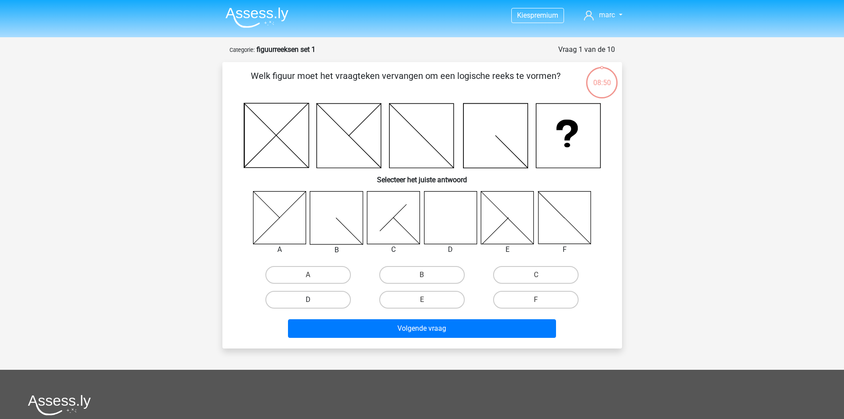
click at [328, 301] on label "D" at bounding box center [307, 300] width 85 height 18
click at [314, 301] on input "D" at bounding box center [311, 302] width 6 height 6
radio input "true"
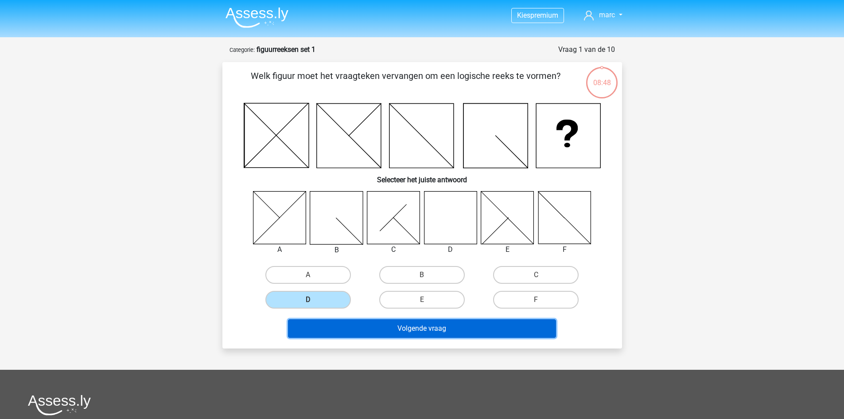
click at [452, 324] on button "Volgende vraag" at bounding box center [422, 328] width 268 height 19
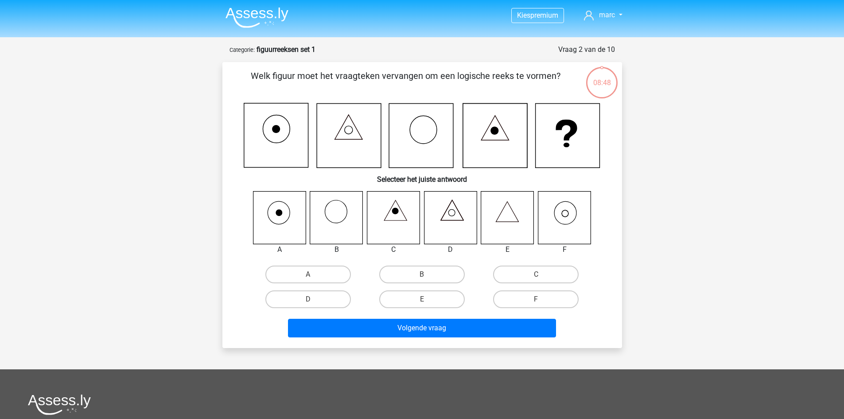
scroll to position [44, 0]
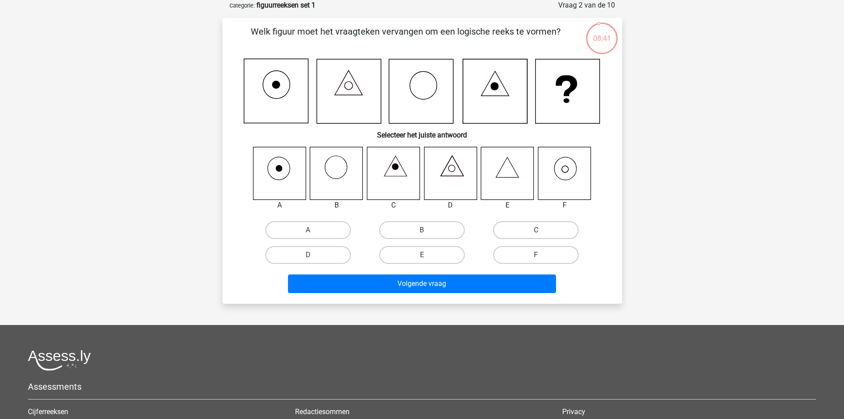
click at [447, 184] on icon at bounding box center [450, 173] width 53 height 53
click at [309, 223] on label "A" at bounding box center [307, 230] width 85 height 18
click at [309, 230] on input "A" at bounding box center [311, 233] width 6 height 6
radio input "true"
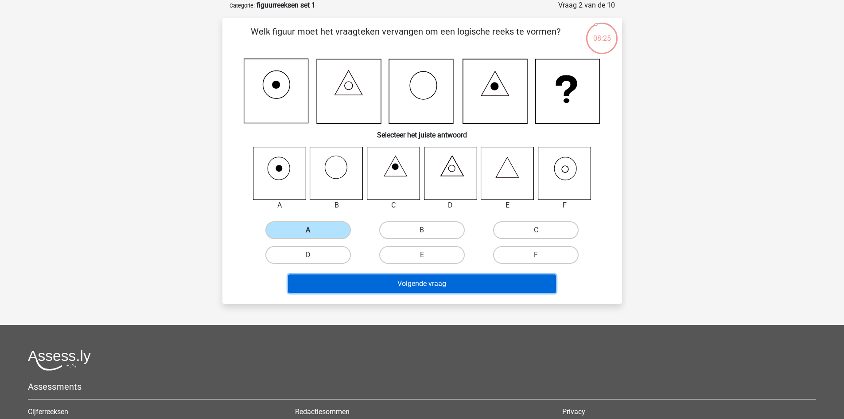
click at [404, 281] on button "Volgende vraag" at bounding box center [422, 283] width 268 height 19
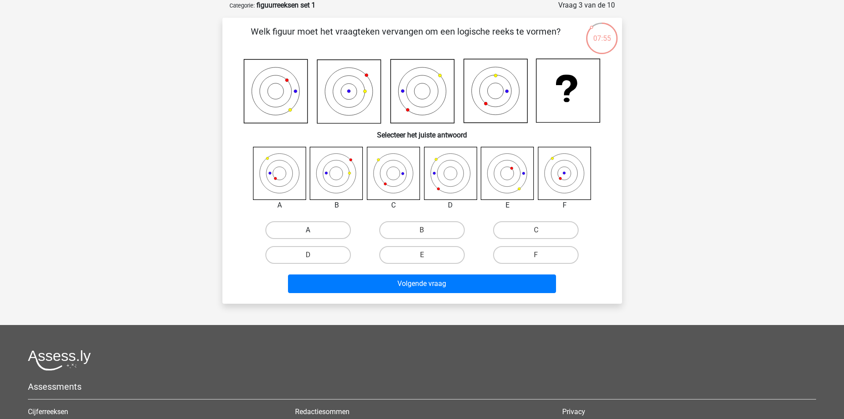
click at [310, 229] on label "A" at bounding box center [307, 230] width 85 height 18
click at [310, 230] on input "A" at bounding box center [311, 233] width 6 height 6
radio input "true"
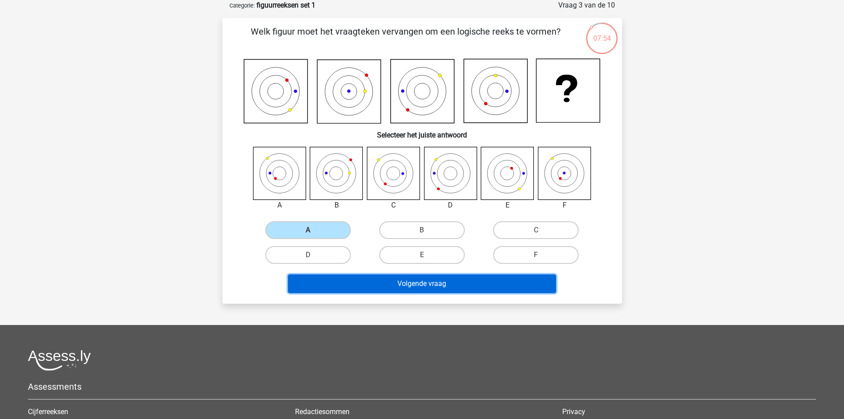
click at [461, 282] on button "Volgende vraag" at bounding box center [422, 283] width 268 height 19
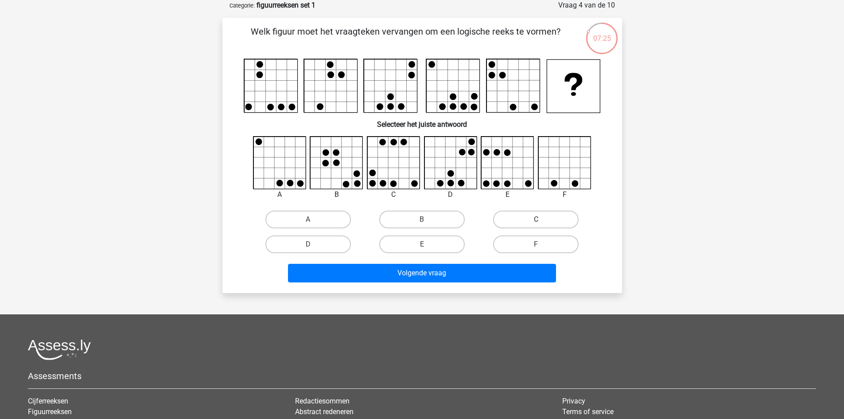
click at [563, 222] on label "C" at bounding box center [535, 219] width 85 height 18
click at [542, 222] on input "C" at bounding box center [539, 222] width 6 height 6
radio input "true"
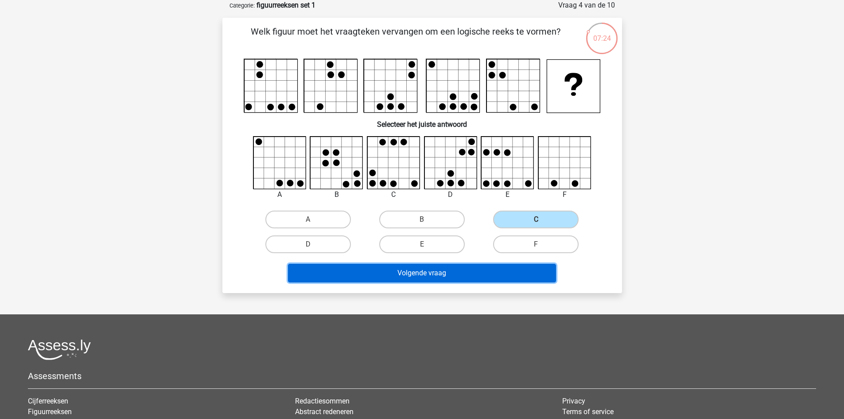
click at [481, 266] on button "Volgende vraag" at bounding box center [422, 273] width 268 height 19
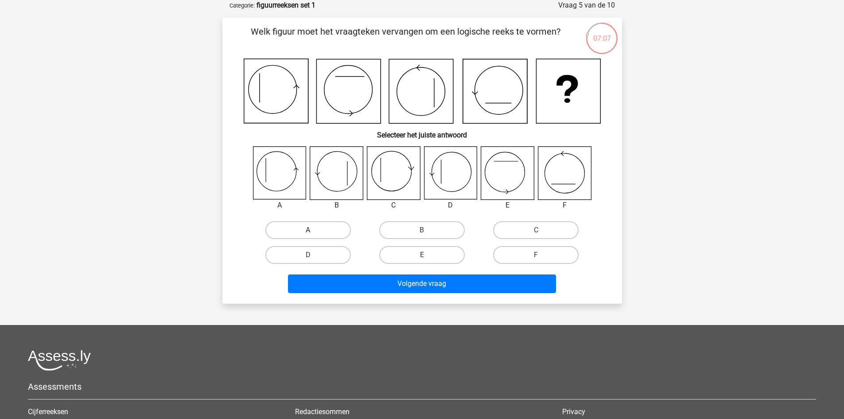
click at [304, 228] on label "A" at bounding box center [307, 230] width 85 height 18
click at [308, 230] on input "A" at bounding box center [311, 233] width 6 height 6
radio input "true"
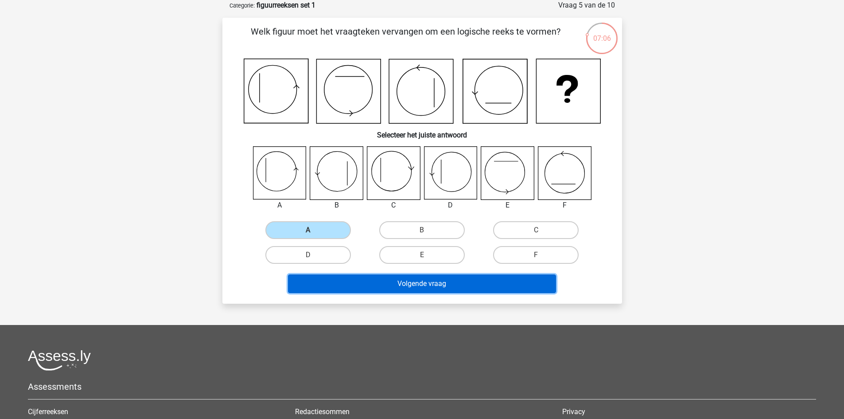
click at [408, 288] on button "Volgende vraag" at bounding box center [422, 283] width 268 height 19
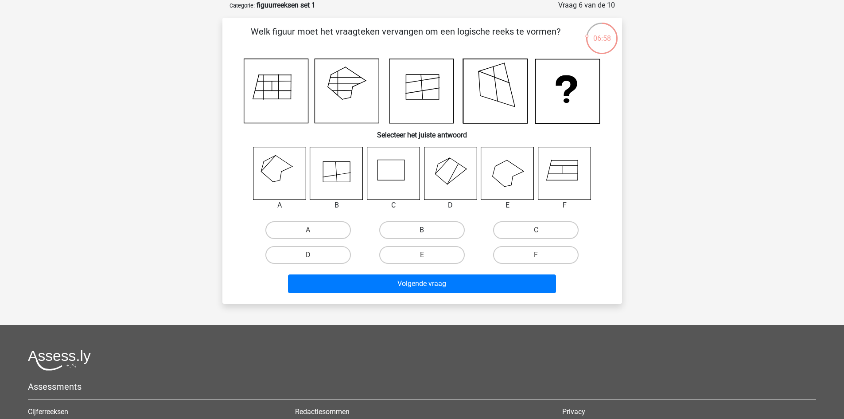
click at [430, 233] on label "B" at bounding box center [421, 230] width 85 height 18
click at [427, 233] on input "B" at bounding box center [425, 233] width 6 height 6
radio input "true"
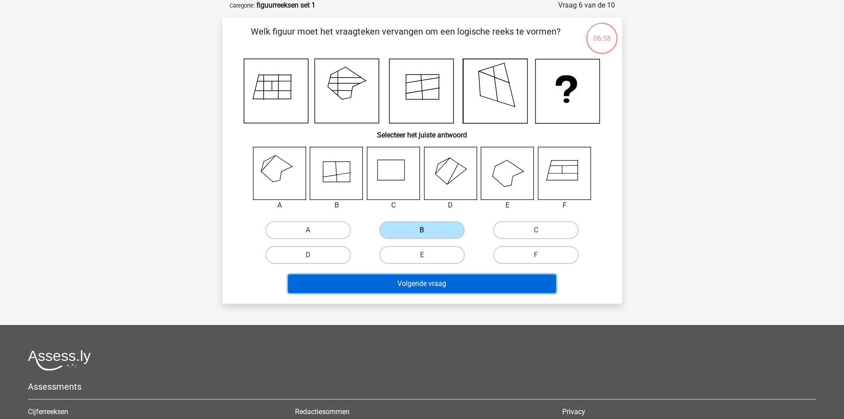
click at [438, 283] on button "Volgende vraag" at bounding box center [422, 283] width 268 height 19
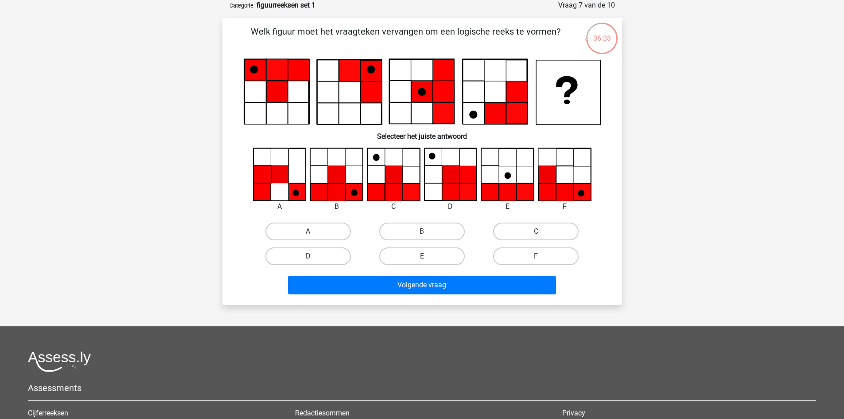
click at [311, 227] on label "A" at bounding box center [307, 231] width 85 height 18
click at [311, 231] on input "A" at bounding box center [311, 234] width 6 height 6
radio input "true"
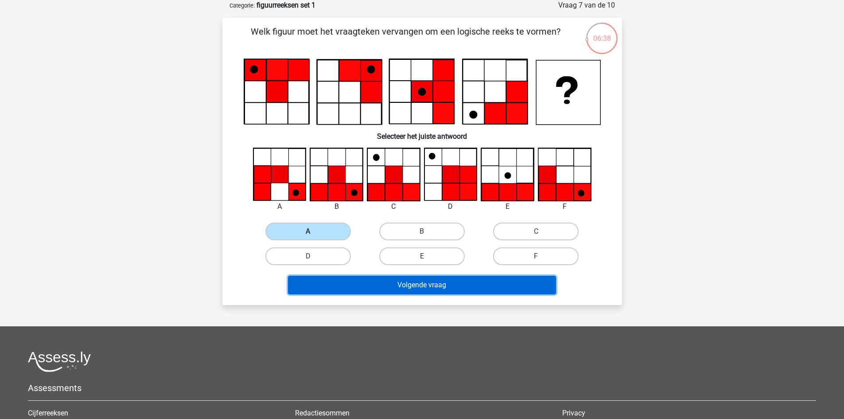
click at [456, 279] on button "Volgende vraag" at bounding box center [422, 284] width 268 height 19
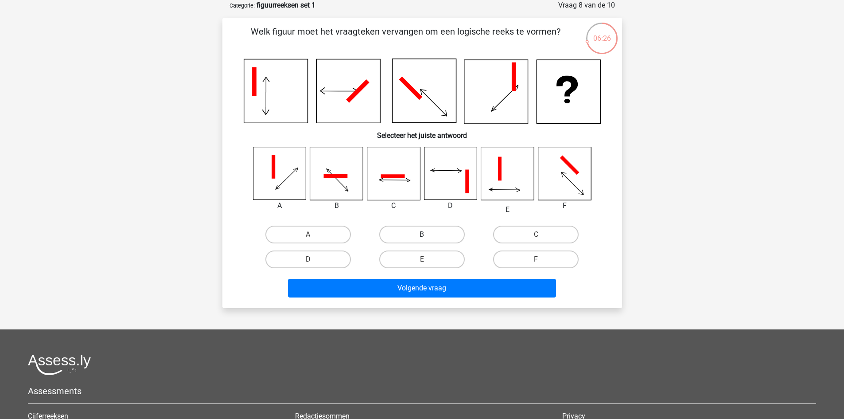
click at [446, 232] on label "B" at bounding box center [421, 234] width 85 height 18
click at [427, 234] on input "B" at bounding box center [425, 237] width 6 height 6
radio input "true"
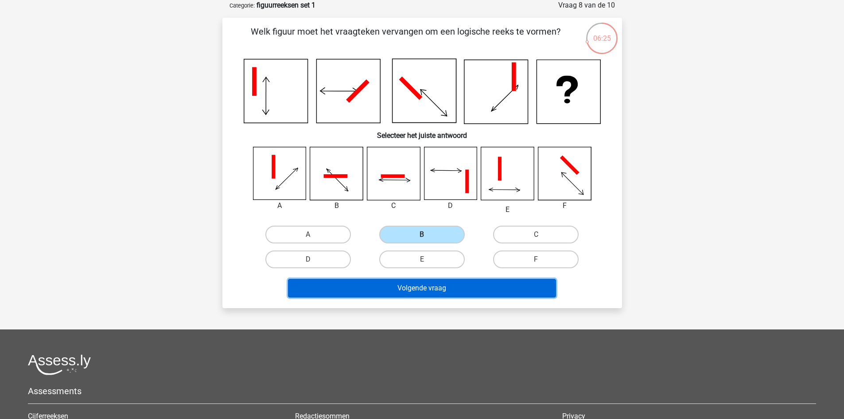
click at [502, 291] on button "Volgende vraag" at bounding box center [422, 288] width 268 height 19
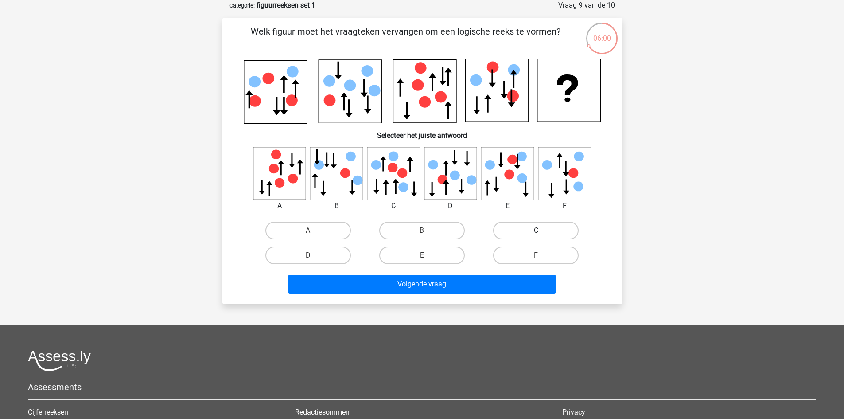
click at [544, 233] on label "C" at bounding box center [535, 230] width 85 height 18
click at [542, 233] on input "C" at bounding box center [539, 233] width 6 height 6
radio input "true"
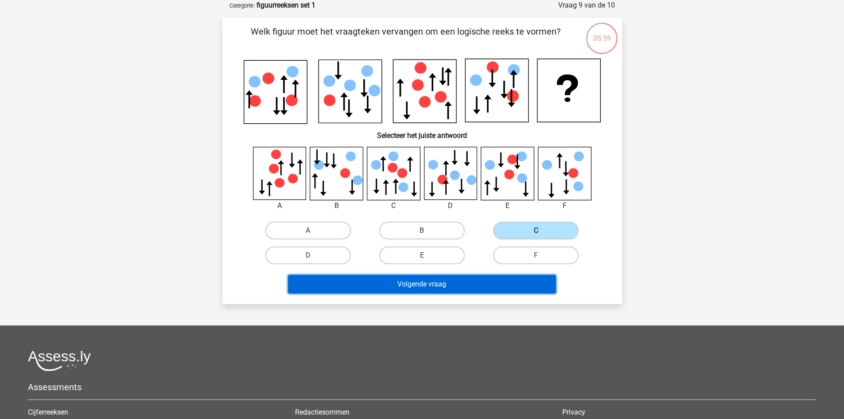
click at [398, 279] on button "Volgende vraag" at bounding box center [422, 284] width 268 height 19
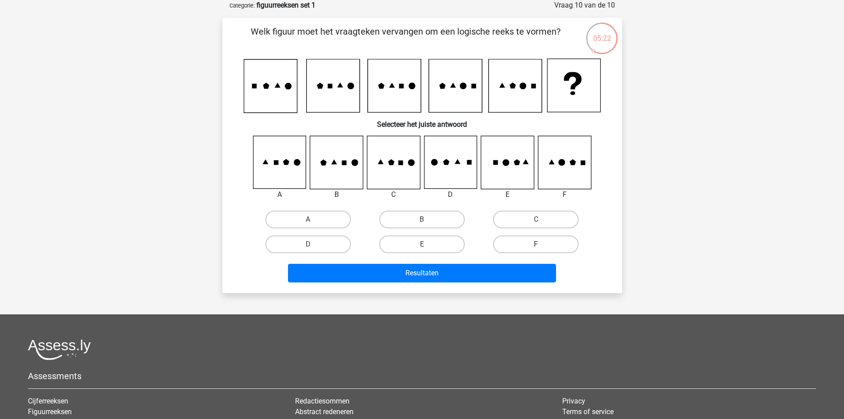
click at [516, 247] on label "F" at bounding box center [535, 244] width 85 height 18
click at [536, 247] on input "F" at bounding box center [539, 247] width 6 height 6
radio input "true"
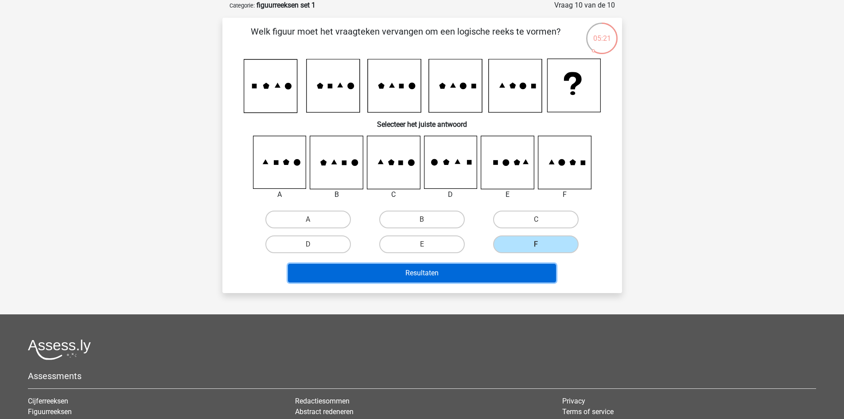
click at [445, 268] on button "Resultaten" at bounding box center [422, 273] width 268 height 19
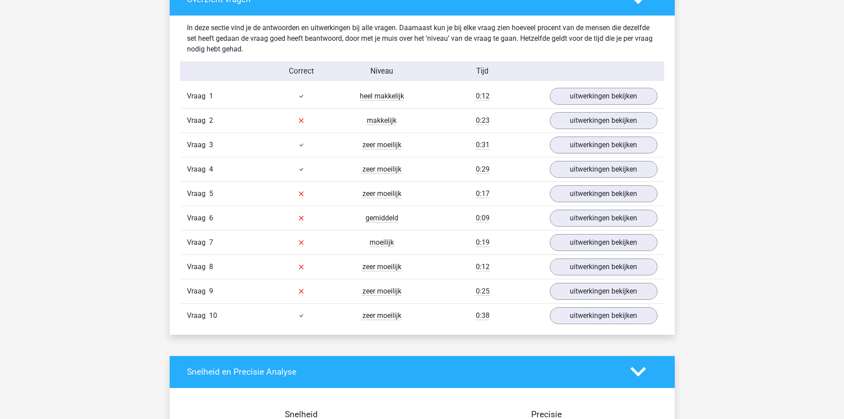
scroll to position [664, 0]
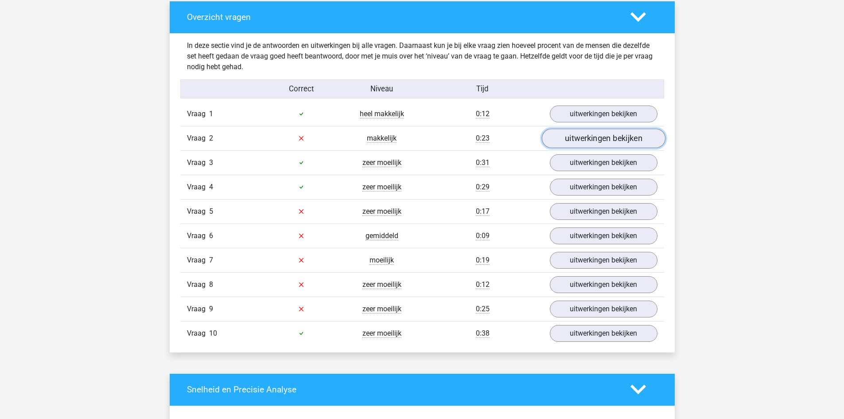
click at [613, 137] on link "uitwerkingen bekijken" at bounding box center [603, 137] width 124 height 19
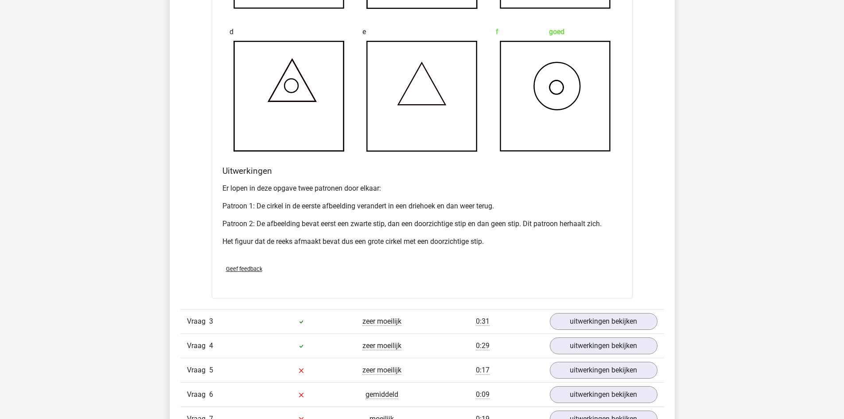
scroll to position [1196, 0]
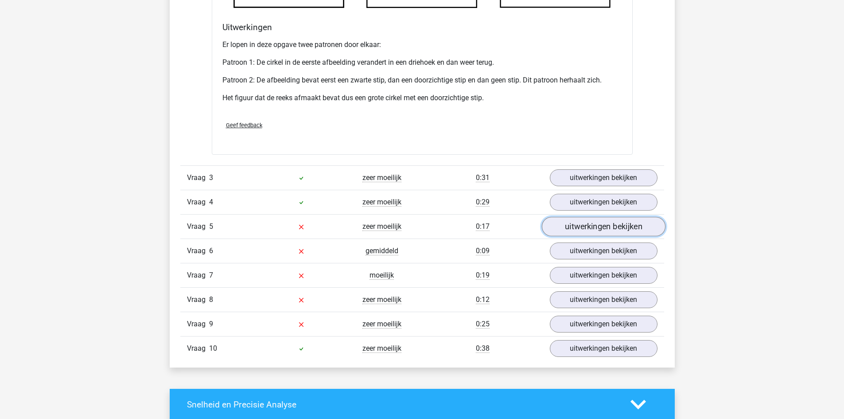
click at [583, 226] on link "uitwerkingen bekijken" at bounding box center [603, 226] width 124 height 19
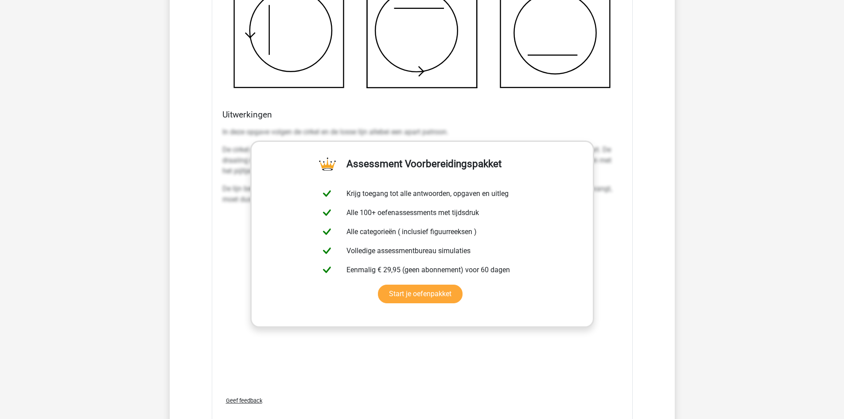
scroll to position [1904, 0]
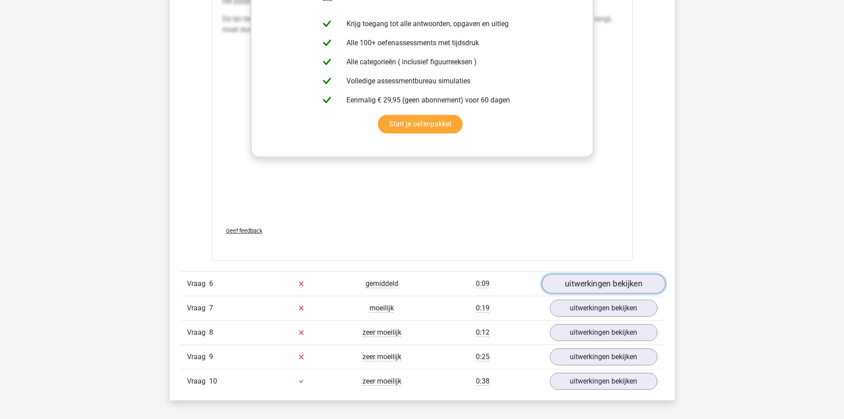
click at [606, 280] on link "uitwerkingen bekijken" at bounding box center [603, 283] width 124 height 19
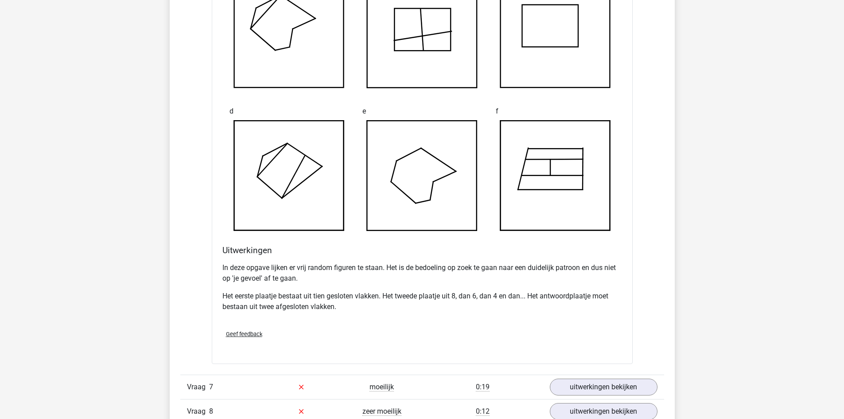
scroll to position [2436, 0]
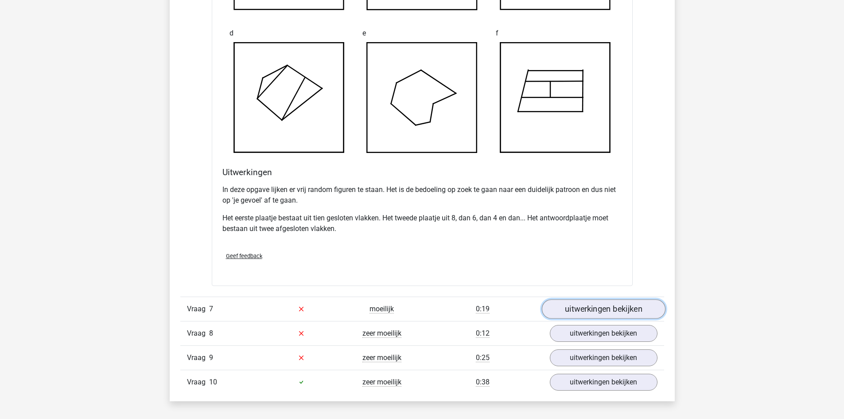
click at [594, 307] on link "uitwerkingen bekijken" at bounding box center [603, 308] width 124 height 19
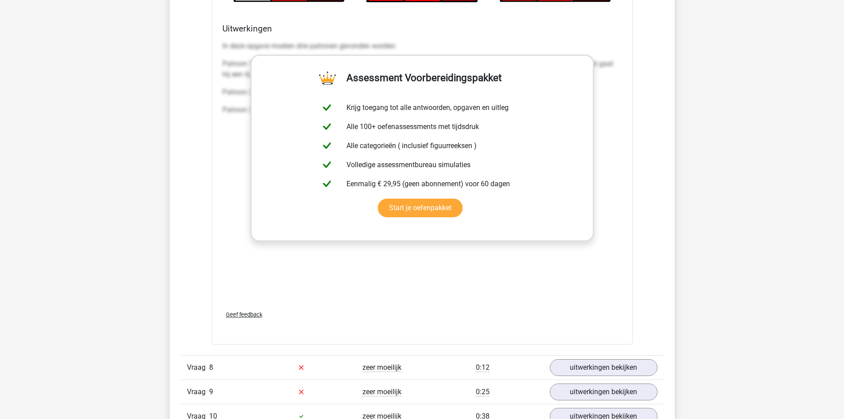
scroll to position [3277, 0]
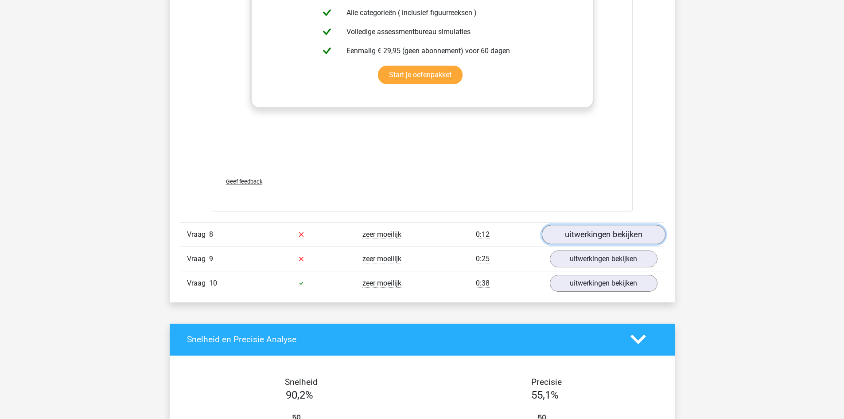
click at [600, 235] on link "uitwerkingen bekijken" at bounding box center [603, 234] width 124 height 19
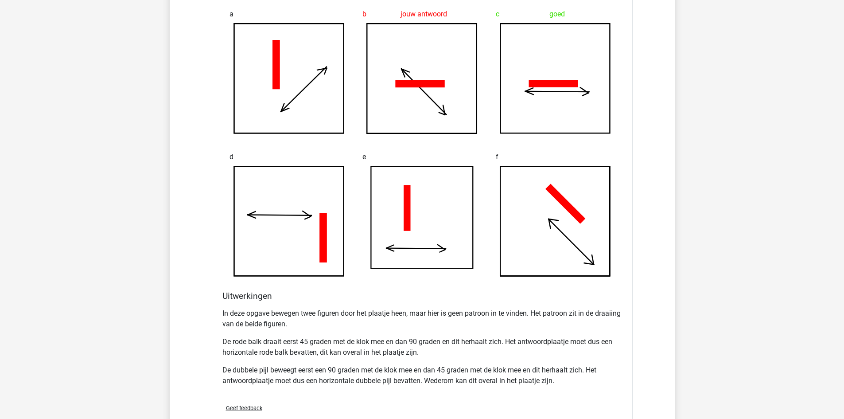
scroll to position [3809, 0]
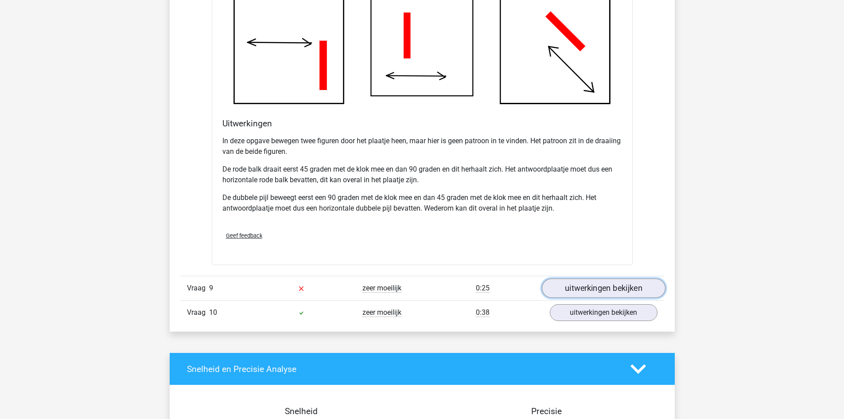
click at [611, 294] on link "uitwerkingen bekijken" at bounding box center [603, 287] width 124 height 19
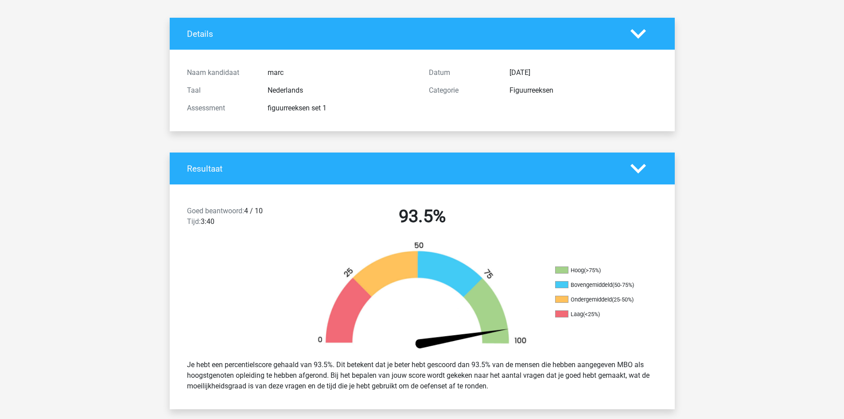
scroll to position [0, 0]
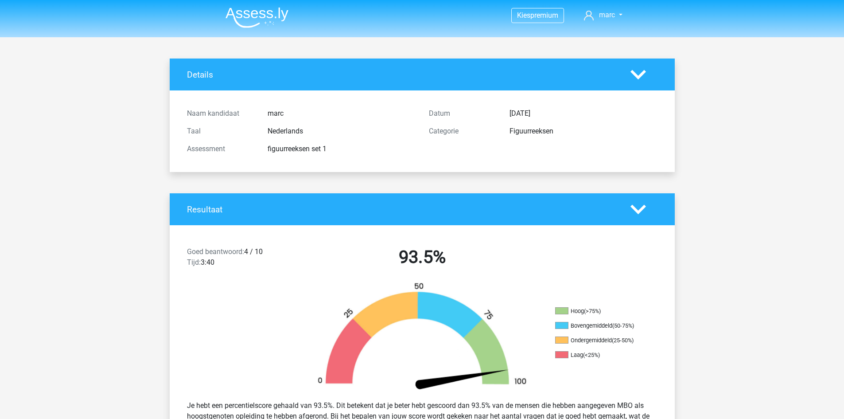
click at [258, 11] on img at bounding box center [256, 17] width 63 height 21
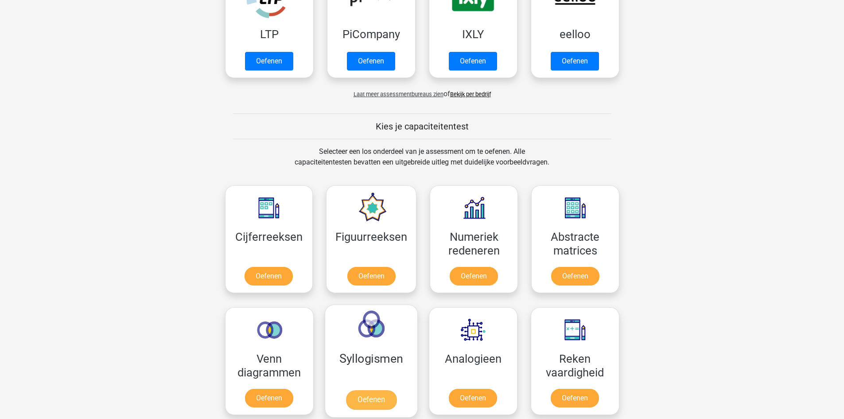
scroll to position [266, 0]
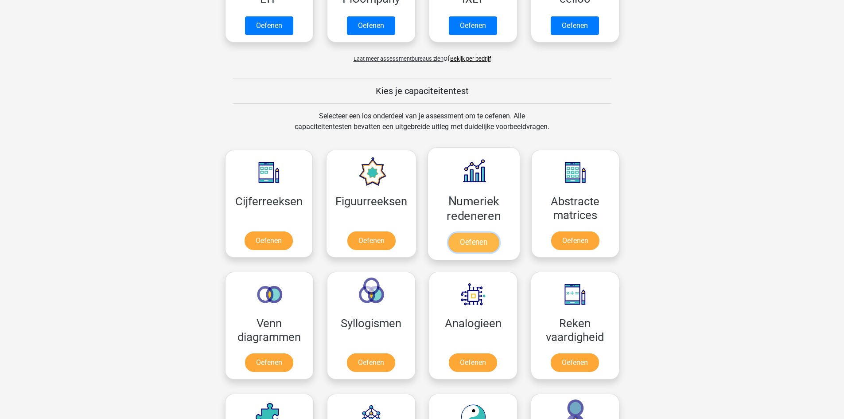
click at [476, 247] on link "Oefenen" at bounding box center [473, 242] width 50 height 19
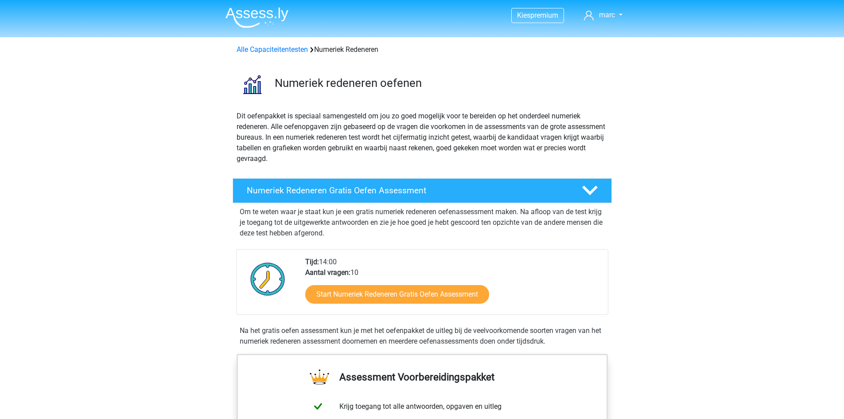
scroll to position [44, 0]
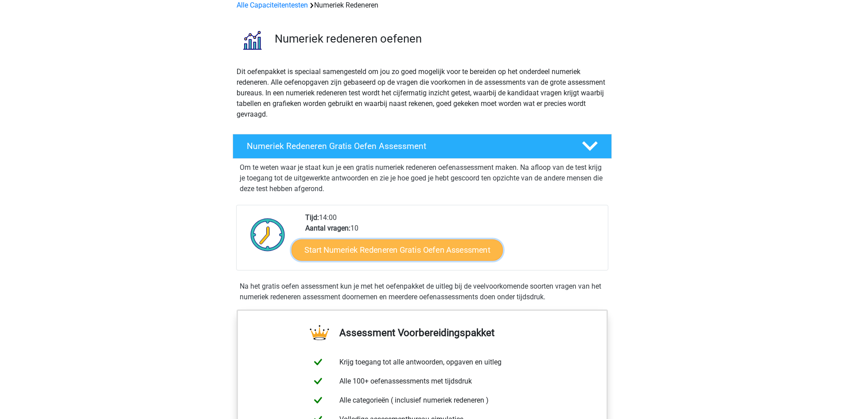
click at [403, 251] on link "Start Numeriek Redeneren Gratis Oefen Assessment" at bounding box center [396, 249] width 211 height 21
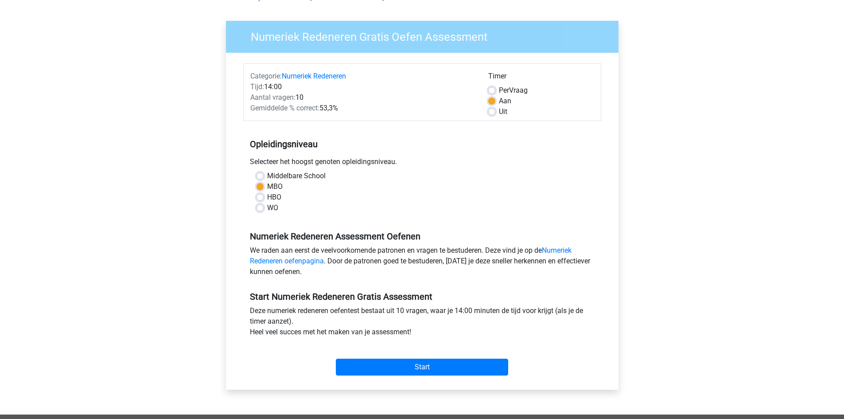
scroll to position [133, 0]
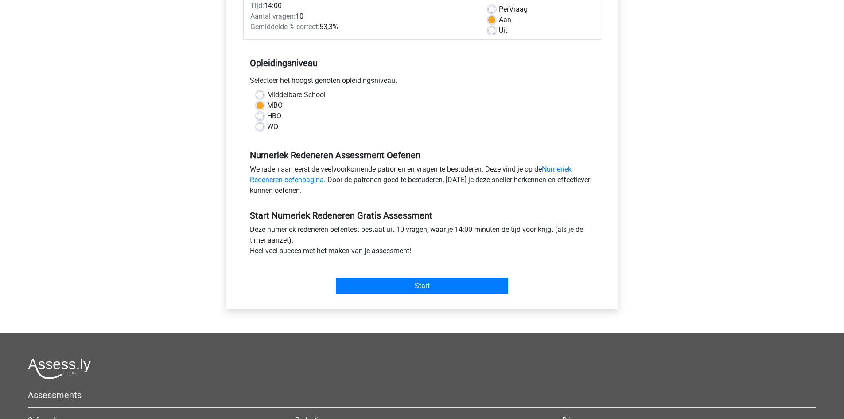
click at [451, 295] on div "Start" at bounding box center [422, 279] width 358 height 38
click at [456, 291] on input "Start" at bounding box center [422, 285] width 172 height 17
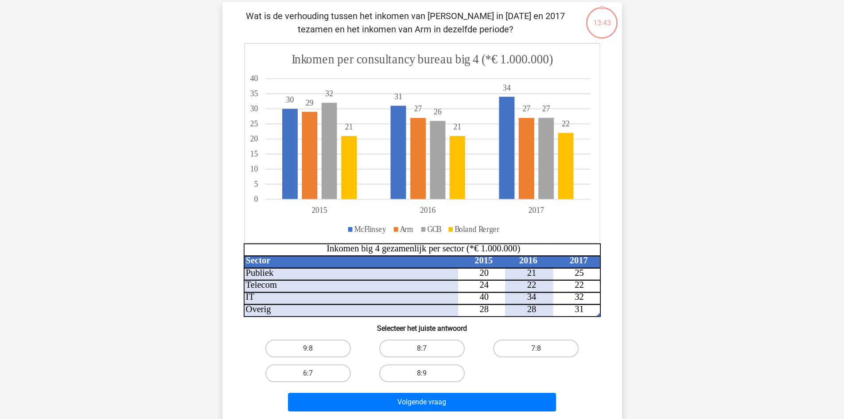
scroll to position [44, 0]
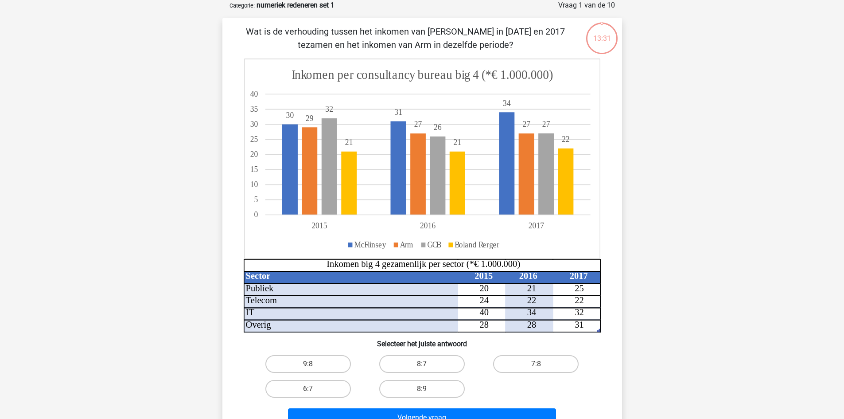
click at [373, 246] on tspan "McFlinsey" at bounding box center [370, 244] width 32 height 9
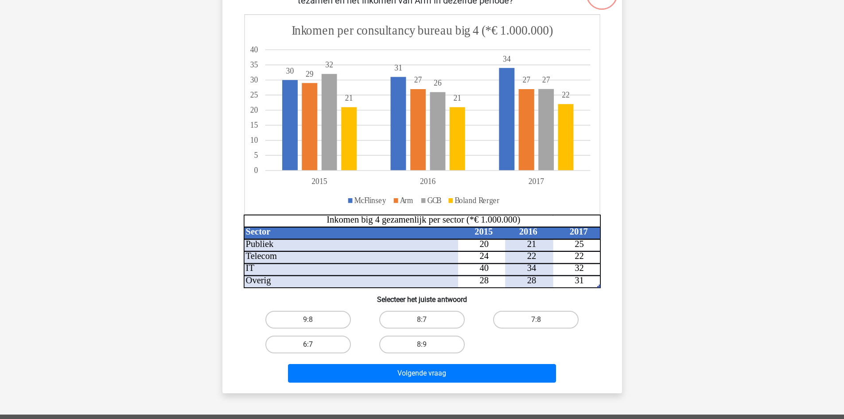
click at [316, 337] on label "6:7" at bounding box center [307, 344] width 85 height 18
click at [314, 344] on input "6:7" at bounding box center [311, 347] width 6 height 6
radio input "true"
click at [424, 323] on input "8:7" at bounding box center [425, 322] width 6 height 6
radio input "true"
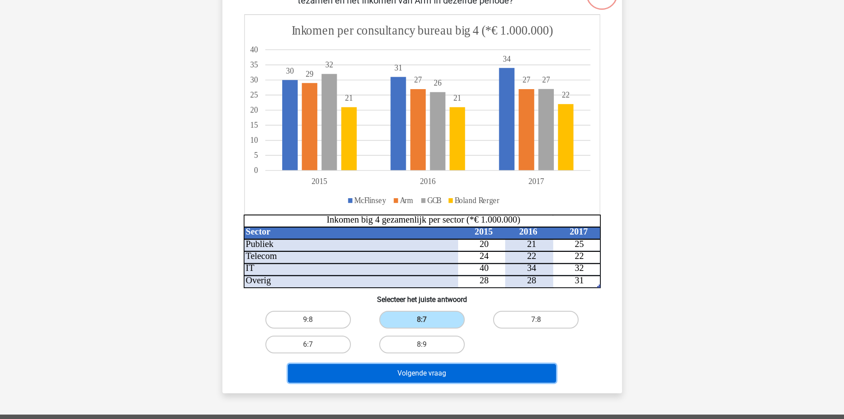
click at [479, 371] on button "Volgende vraag" at bounding box center [422, 373] width 268 height 19
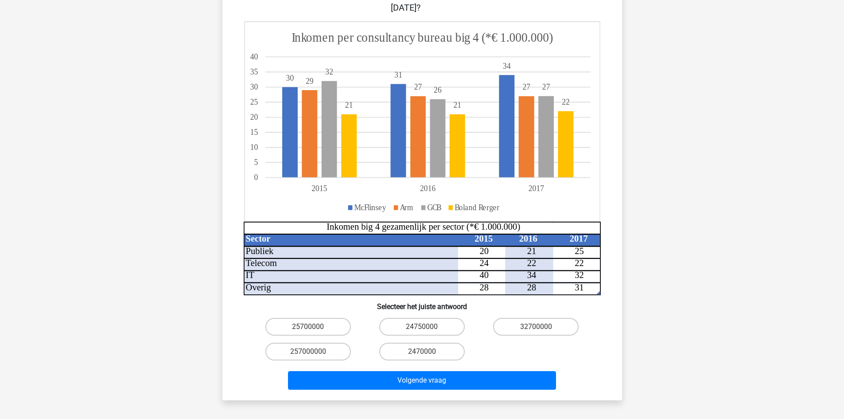
scroll to position [133, 0]
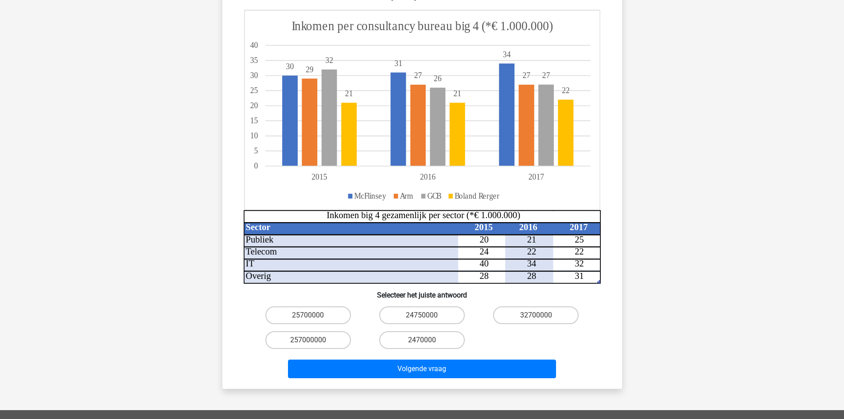
click at [426, 315] on input "24750000" at bounding box center [425, 318] width 6 height 6
radio input "true"
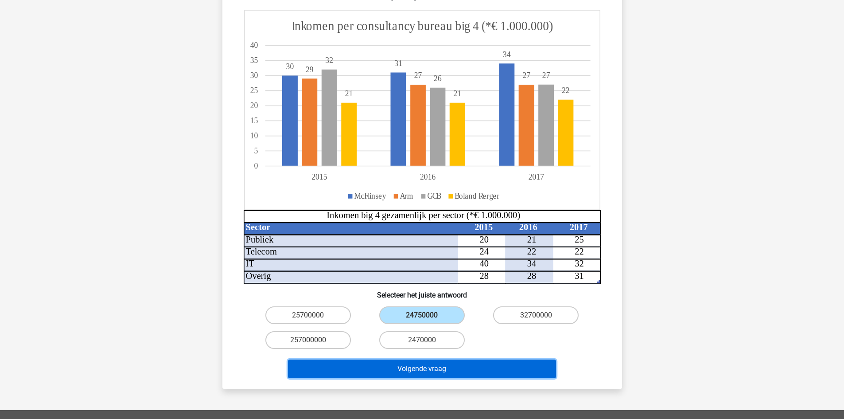
click at [450, 359] on button "Volgende vraag" at bounding box center [422, 368] width 268 height 19
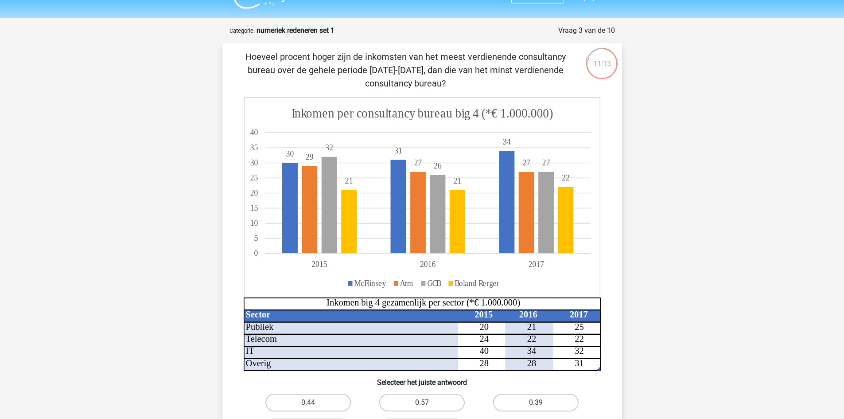
scroll to position [0, 0]
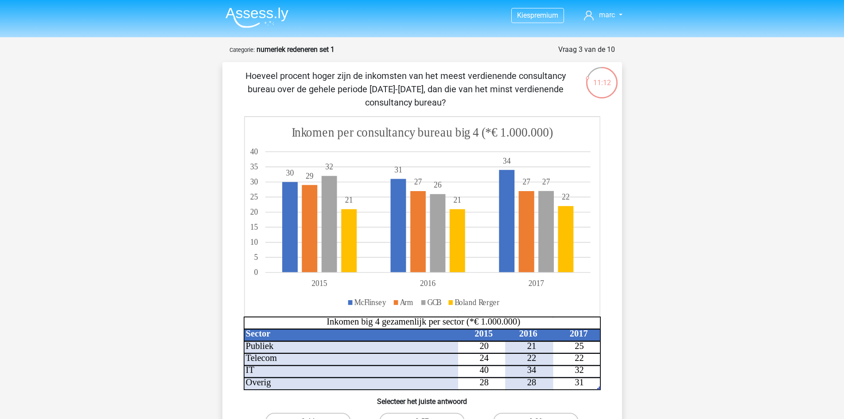
click at [278, 15] on img at bounding box center [256, 17] width 63 height 21
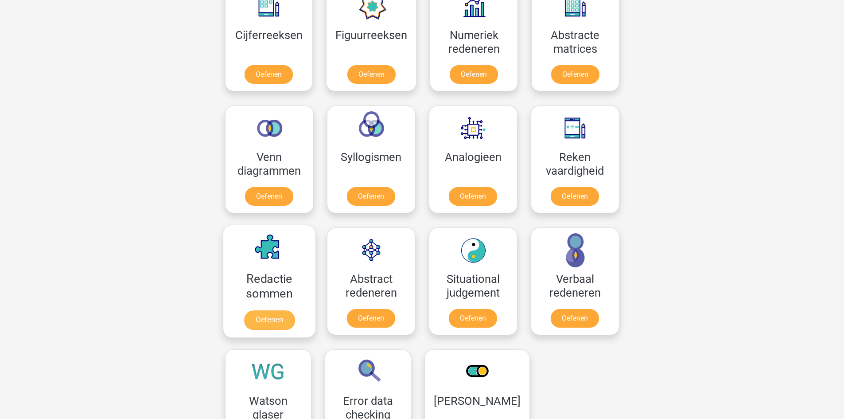
scroll to position [487, 0]
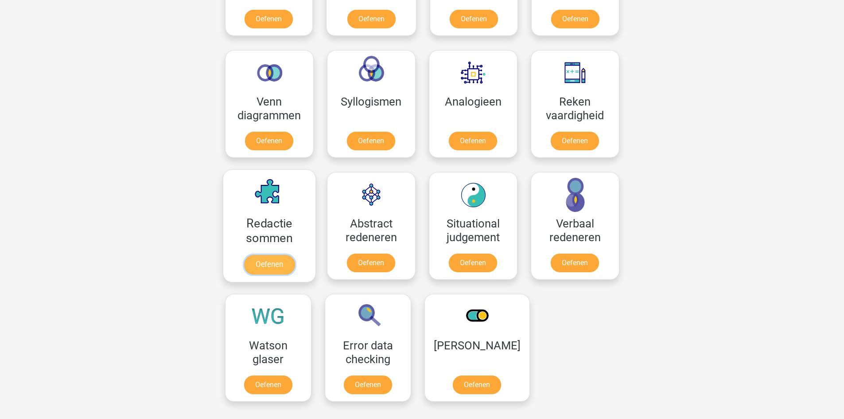
click at [265, 259] on link "Oefenen" at bounding box center [269, 264] width 50 height 19
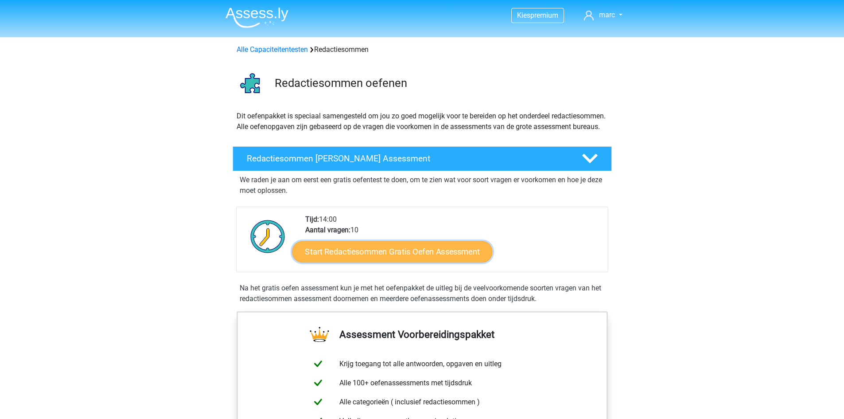
click at [376, 262] on link "Start Redactiesommen Gratis Oefen Assessment" at bounding box center [392, 250] width 200 height 21
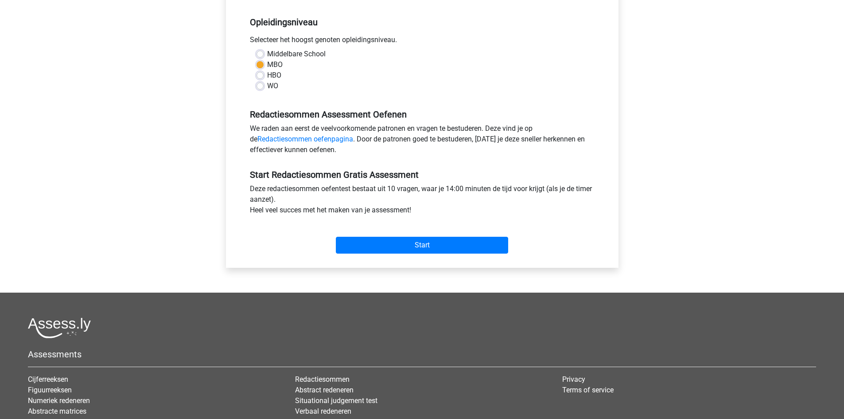
scroll to position [177, 0]
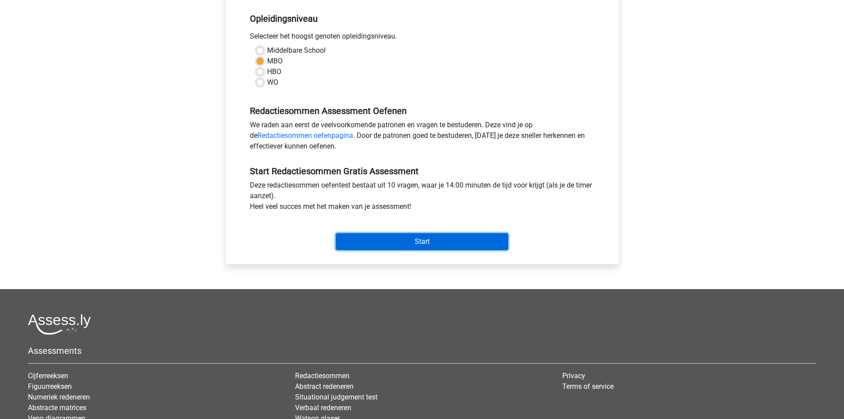
click at [478, 236] on input "Start" at bounding box center [422, 241] width 172 height 17
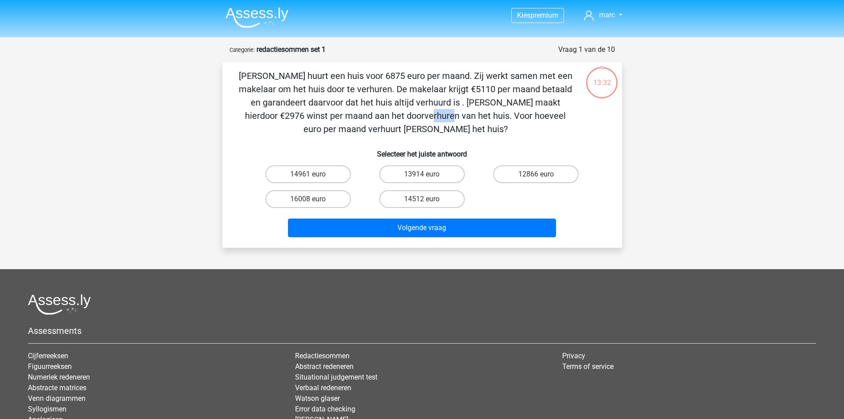
drag, startPoint x: 543, startPoint y: 102, endPoint x: 577, endPoint y: 105, distance: 33.8
click at [577, 105] on div "Clarissa huurt een huis voor 6875 euro per maand. Zij werkt samen met een makel…" at bounding box center [422, 154] width 392 height 171
click at [520, 136] on div "Clarissa huurt een huis voor 6875 euro per maand. Zij werkt samen met een makel…" at bounding box center [422, 154] width 392 height 171
click at [337, 172] on label "14961 euro" at bounding box center [307, 174] width 85 height 18
click at [314, 174] on input "14961 euro" at bounding box center [311, 177] width 6 height 6
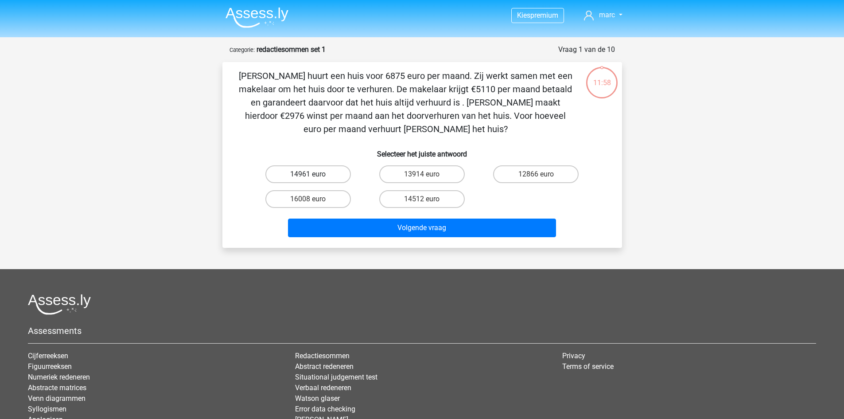
radio input "true"
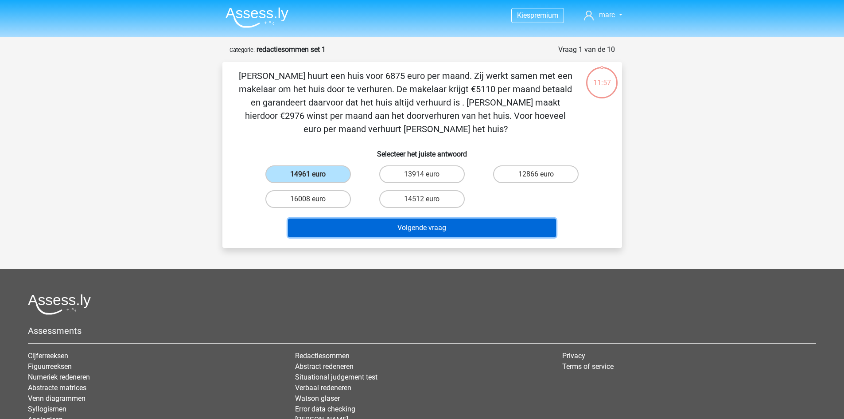
click at [464, 223] on button "Volgende vraag" at bounding box center [422, 227] width 268 height 19
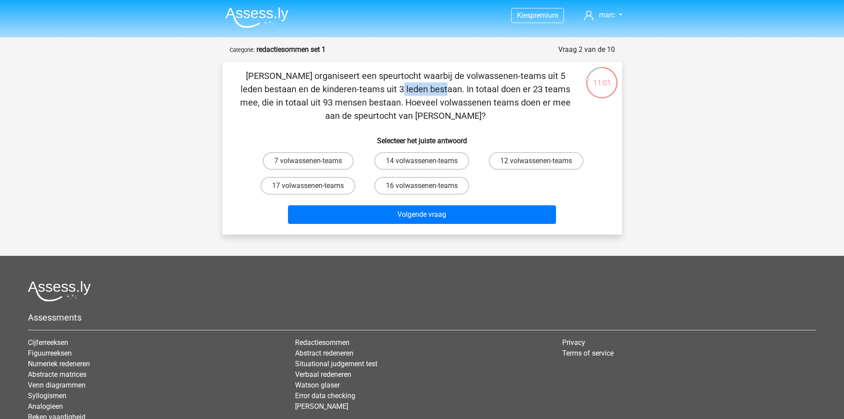
drag, startPoint x: 523, startPoint y: 78, endPoint x: 578, endPoint y: 78, distance: 54.0
click at [578, 78] on div "Chris organiseert een speurtocht waarbij de volwassenen-teams uit 5 leden besta…" at bounding box center [422, 148] width 392 height 158
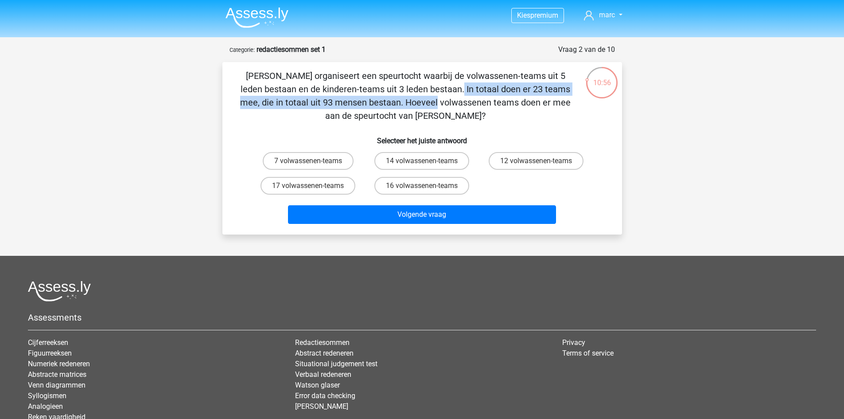
drag, startPoint x: 262, startPoint y: 89, endPoint x: 573, endPoint y: 85, distance: 310.9
click at [573, 85] on p "Chris organiseert een speurtocht waarbij de volwassenen-teams uit 5 leden besta…" at bounding box center [405, 95] width 338 height 53
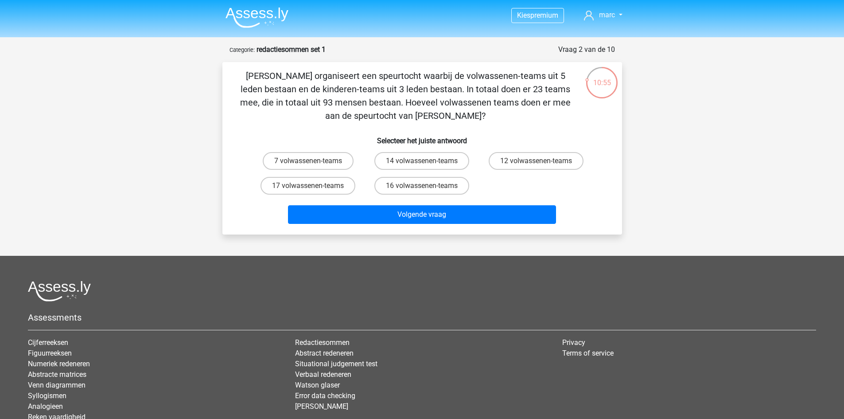
click at [557, 116] on p "Chris organiseert een speurtocht waarbij de volwassenen-teams uit 5 leden besta…" at bounding box center [405, 95] width 338 height 53
click at [327, 159] on label "7 volwassenen-teams" at bounding box center [308, 161] width 91 height 18
click at [314, 161] on input "7 volwassenen-teams" at bounding box center [311, 164] width 6 height 6
radio input "true"
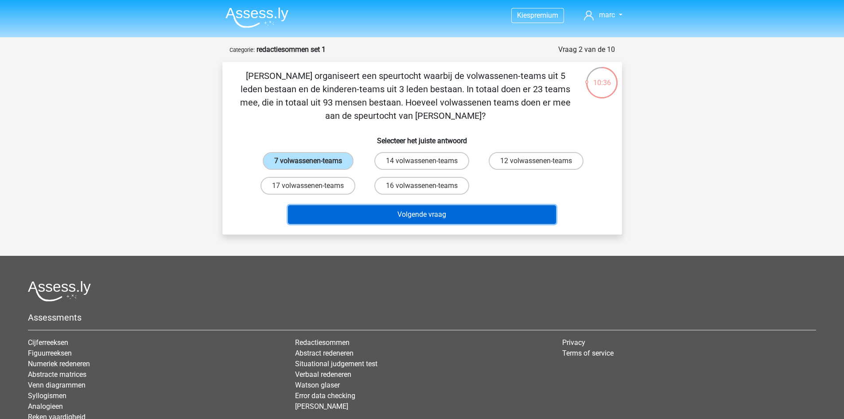
click at [497, 217] on button "Volgende vraag" at bounding box center [422, 214] width 268 height 19
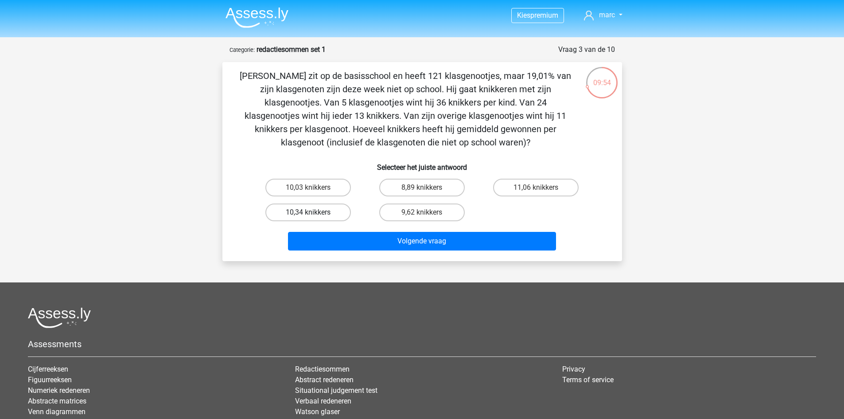
click at [287, 218] on label "10,34 knikkers" at bounding box center [307, 212] width 85 height 18
click at [308, 218] on input "10,34 knikkers" at bounding box center [311, 215] width 6 height 6
radio input "true"
click at [388, 224] on div "9,62 knikkers" at bounding box center [422, 212] width 114 height 25
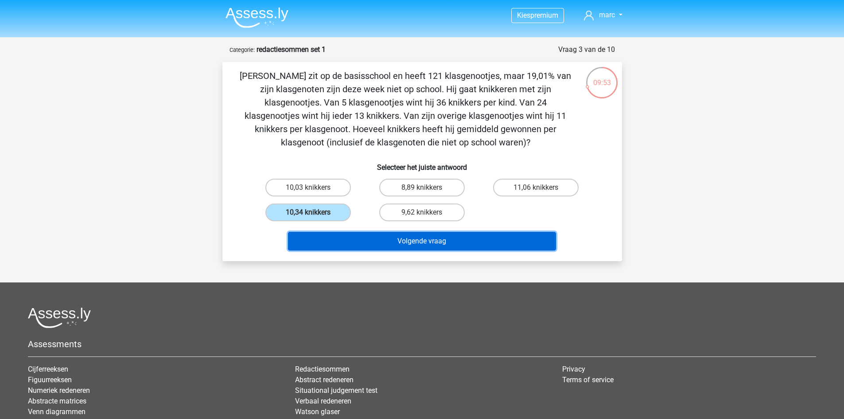
click at [399, 233] on button "Volgende vraag" at bounding box center [422, 241] width 268 height 19
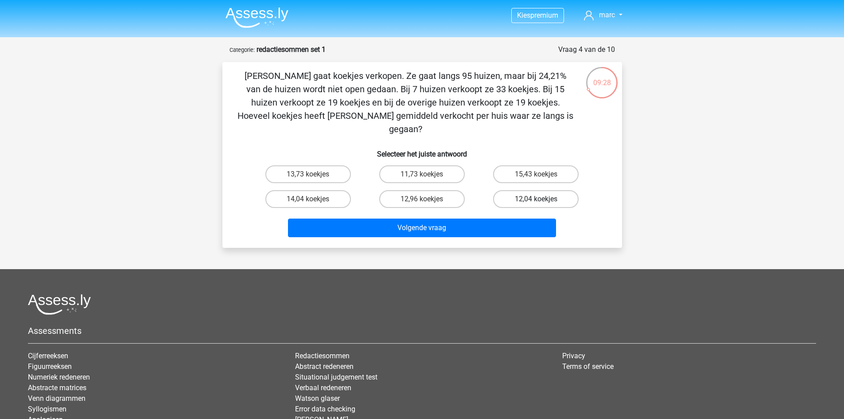
drag, startPoint x: 515, startPoint y: 182, endPoint x: 508, endPoint y: 190, distance: 10.4
click at [515, 190] on label "12,04 koekjes" at bounding box center [535, 199] width 85 height 18
click at [536, 199] on input "12,04 koekjes" at bounding box center [539, 202] width 6 height 6
radio input "true"
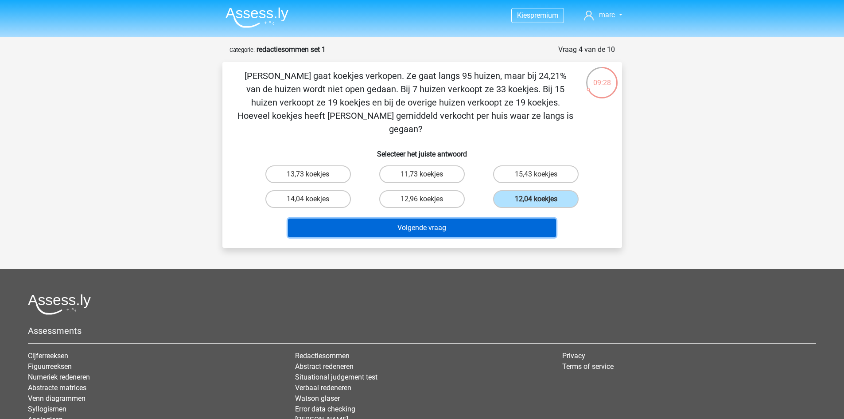
click at [481, 220] on button "Volgende vraag" at bounding box center [422, 227] width 268 height 19
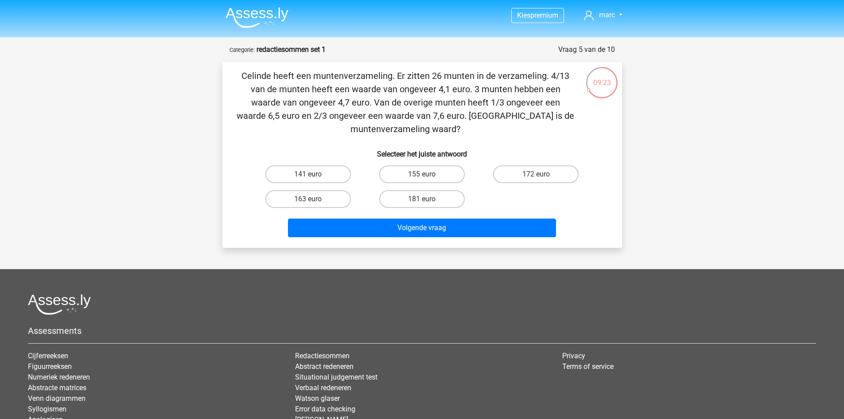
click at [269, 17] on img at bounding box center [256, 17] width 63 height 21
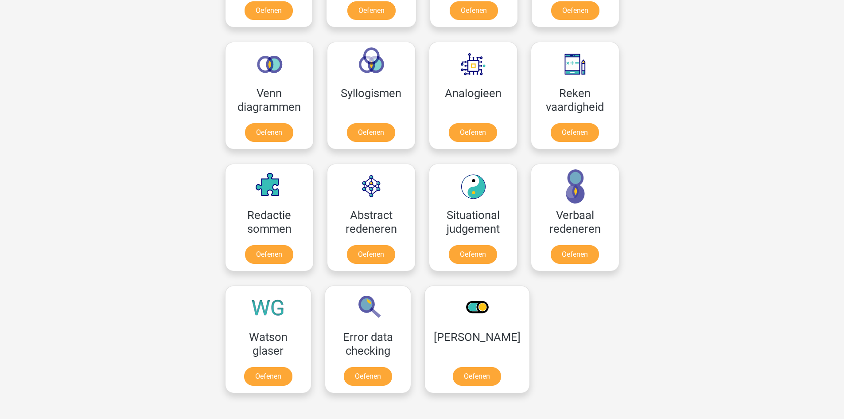
scroll to position [531, 0]
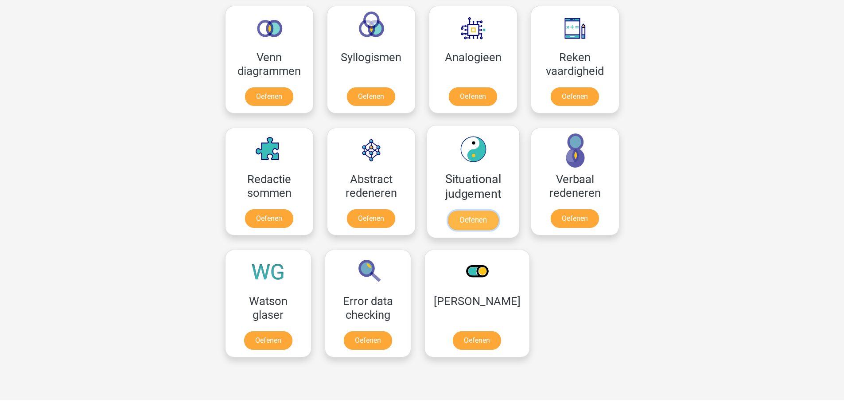
click at [473, 228] on link "Oefenen" at bounding box center [472, 219] width 50 height 19
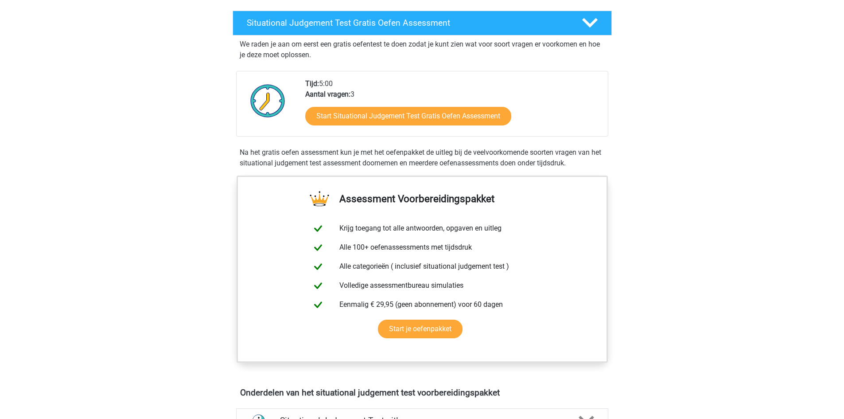
scroll to position [177, 0]
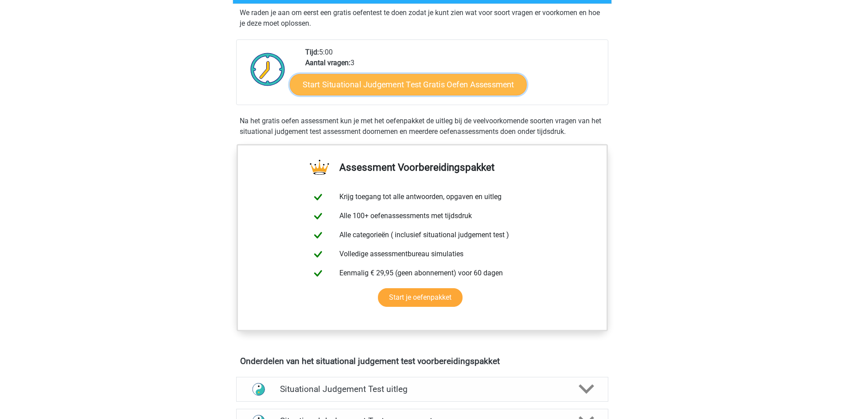
click at [393, 78] on link "Start Situational Judgement Test Gratis Oefen Assessment" at bounding box center [408, 84] width 237 height 21
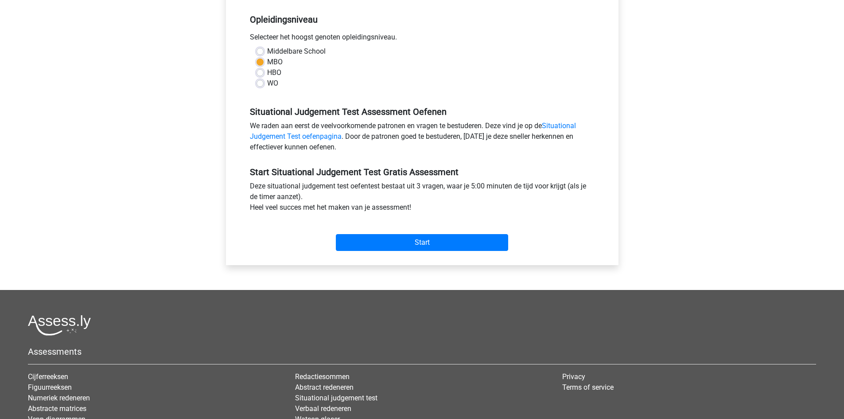
scroll to position [177, 0]
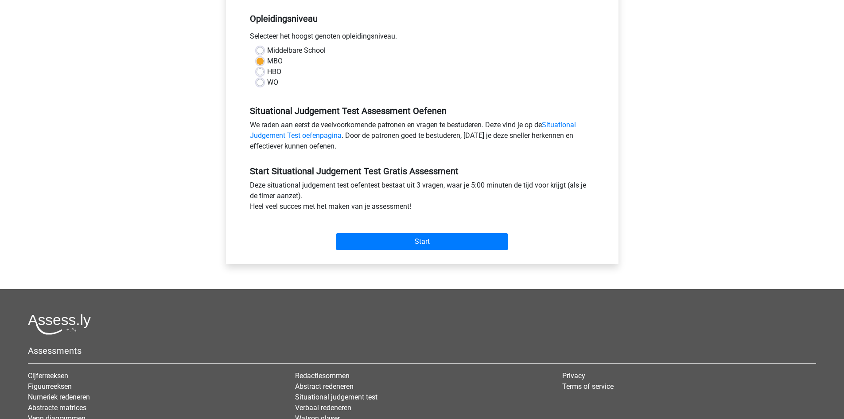
click at [459, 226] on div "Start" at bounding box center [422, 234] width 358 height 31
click at [459, 238] on input "Start" at bounding box center [422, 241] width 172 height 17
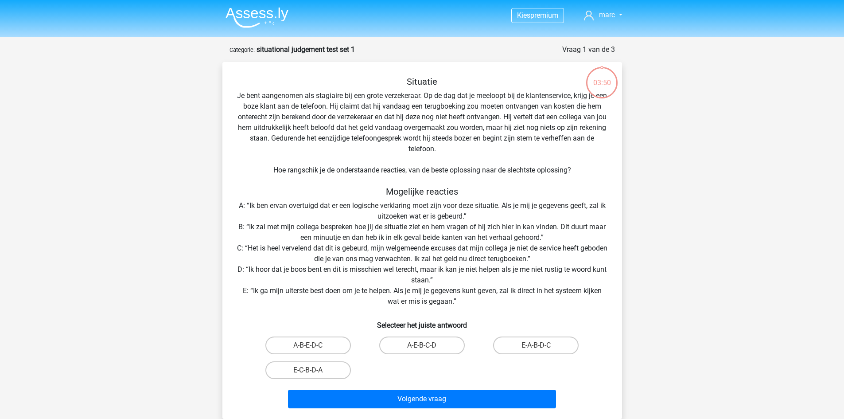
click at [308, 372] on input "E-C-B-D-A" at bounding box center [311, 373] width 6 height 6
radio input "true"
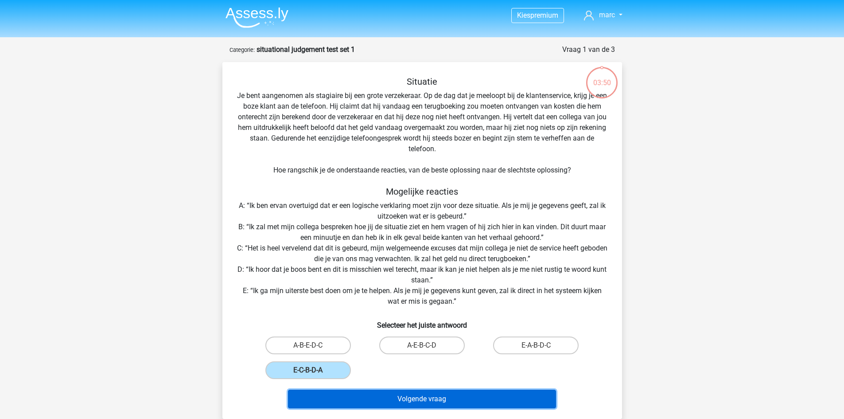
click at [385, 396] on button "Volgende vraag" at bounding box center [422, 398] width 268 height 19
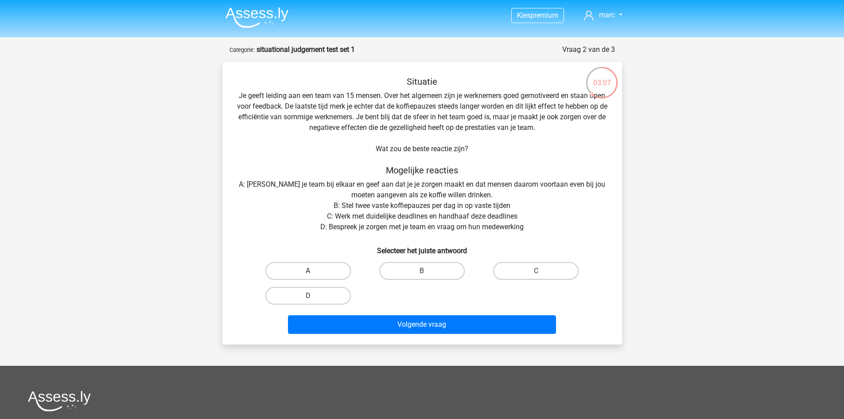
click at [323, 265] on label "A" at bounding box center [307, 271] width 85 height 18
click at [314, 271] on input "A" at bounding box center [311, 274] width 6 height 6
radio input "true"
click at [420, 273] on label "B" at bounding box center [421, 271] width 85 height 18
click at [422, 273] on input "B" at bounding box center [425, 274] width 6 height 6
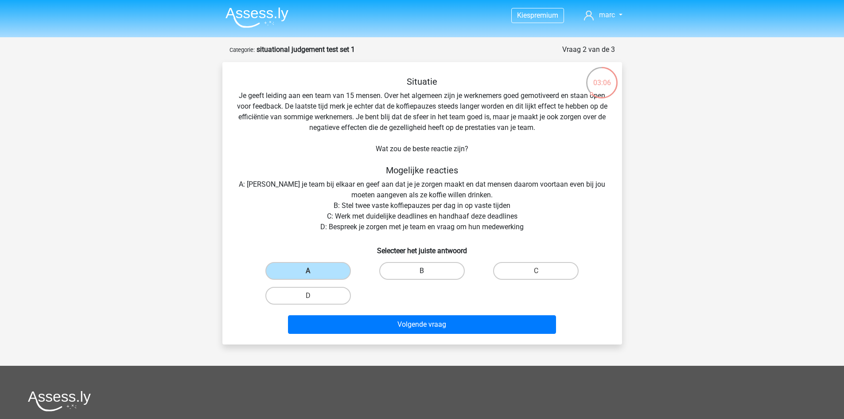
radio input "true"
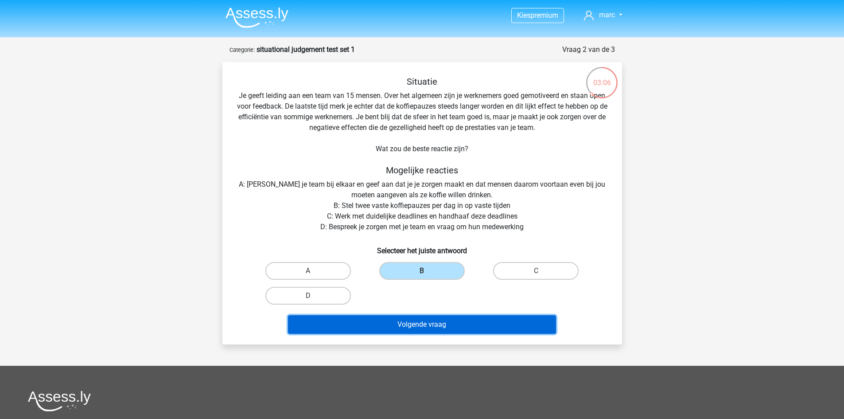
click at [414, 320] on button "Volgende vraag" at bounding box center [422, 324] width 268 height 19
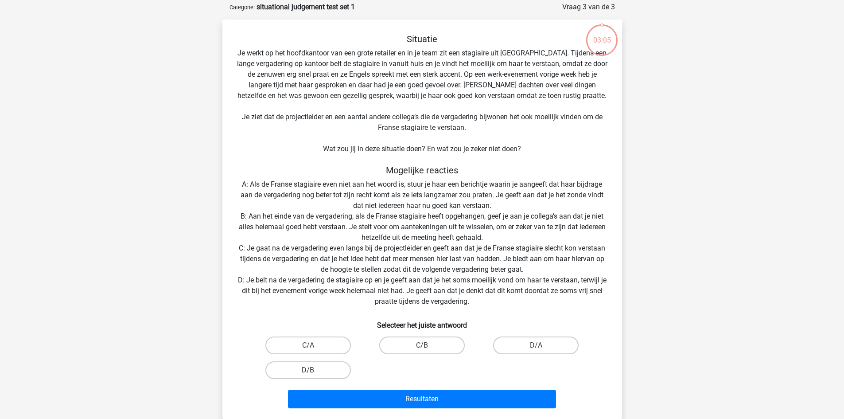
scroll to position [44, 0]
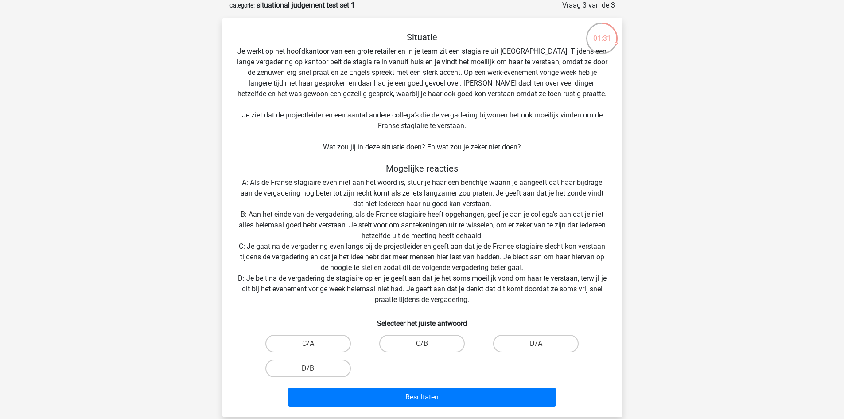
click at [427, 344] on input "C/B" at bounding box center [425, 346] width 6 height 6
radio input "true"
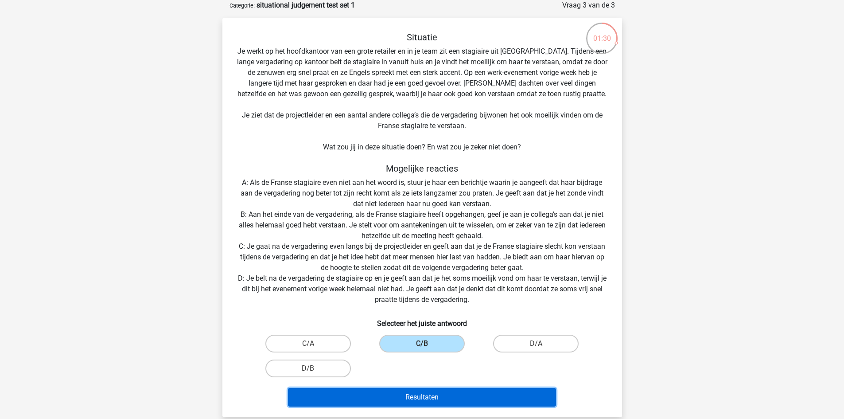
click at [446, 390] on button "Resultaten" at bounding box center [422, 397] width 268 height 19
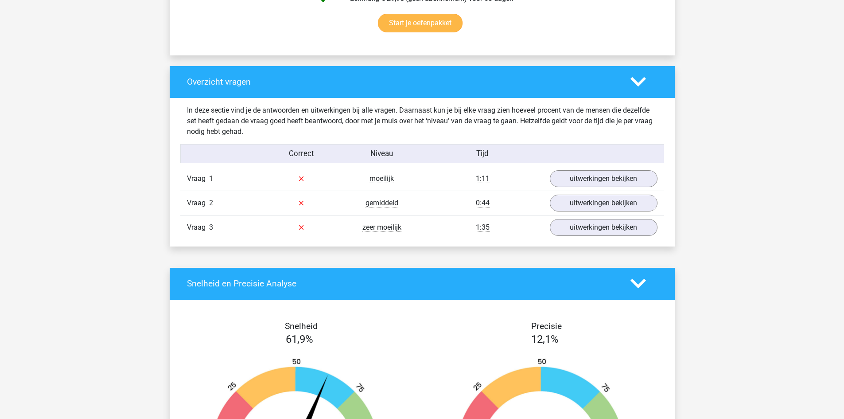
scroll to position [620, 0]
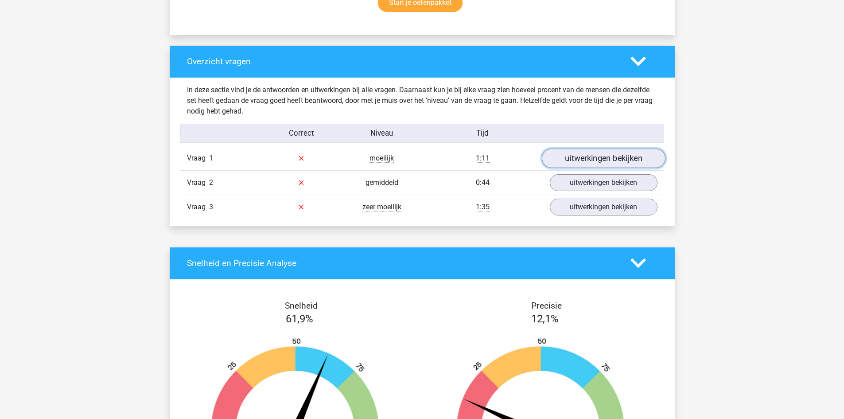
click at [625, 162] on link "uitwerkingen bekijken" at bounding box center [603, 157] width 124 height 19
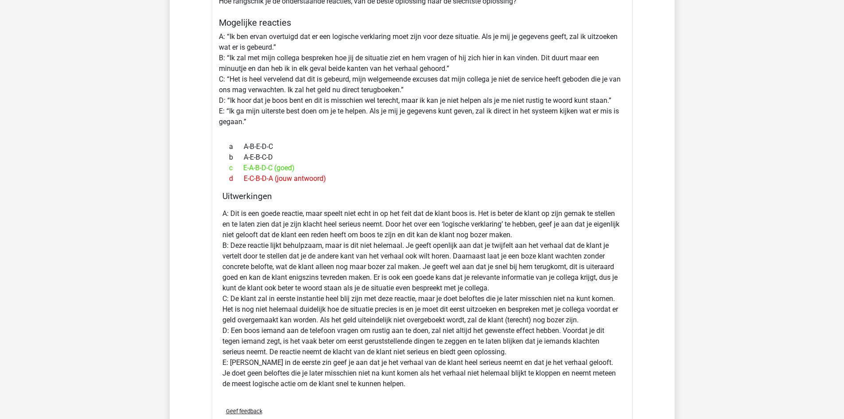
scroll to position [1063, 0]
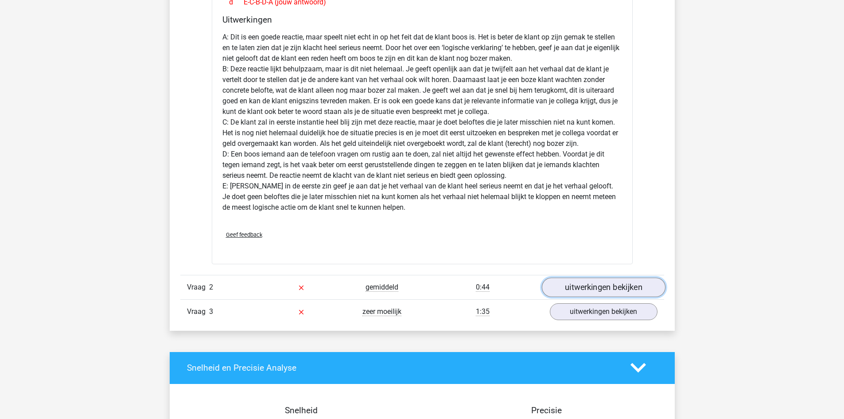
click at [592, 281] on link "uitwerkingen bekijken" at bounding box center [603, 286] width 124 height 19
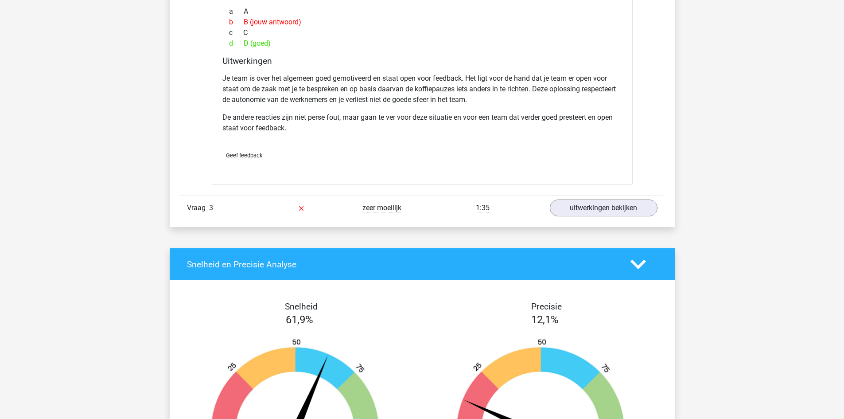
scroll to position [1594, 0]
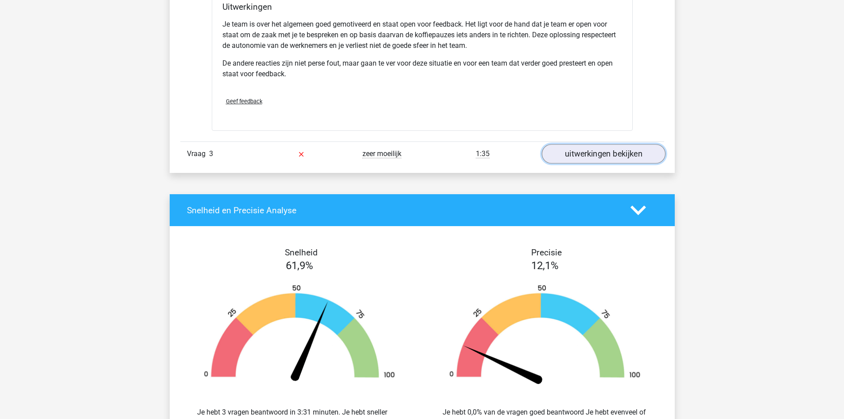
click at [597, 155] on link "uitwerkingen bekijken" at bounding box center [603, 153] width 124 height 19
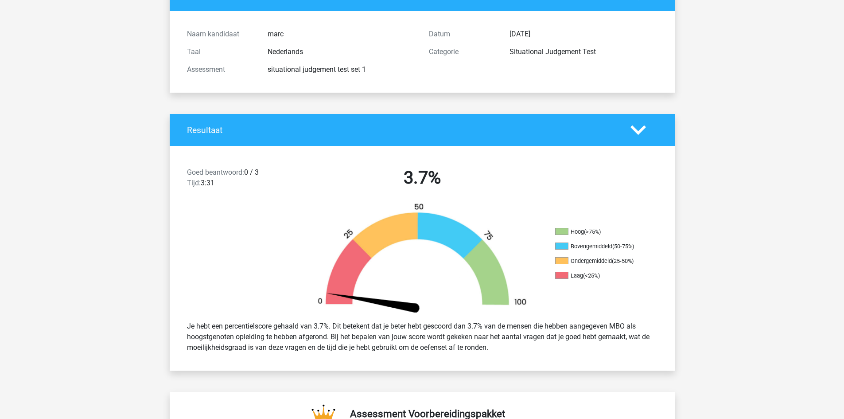
scroll to position [0, 0]
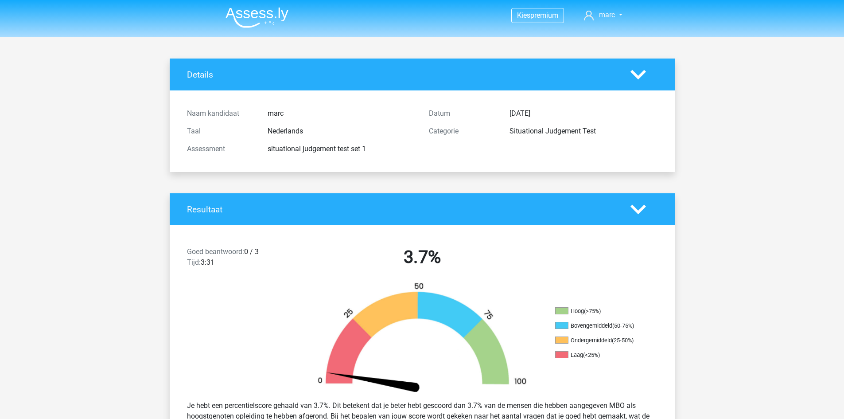
click at [263, 19] on img at bounding box center [256, 17] width 63 height 21
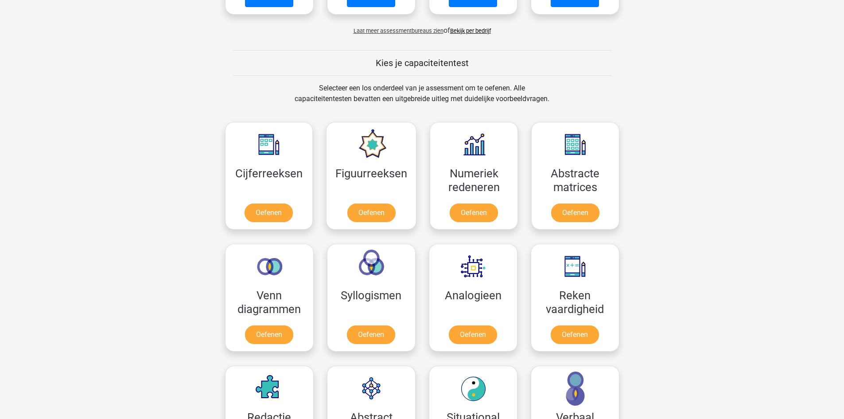
scroll to position [487, 0]
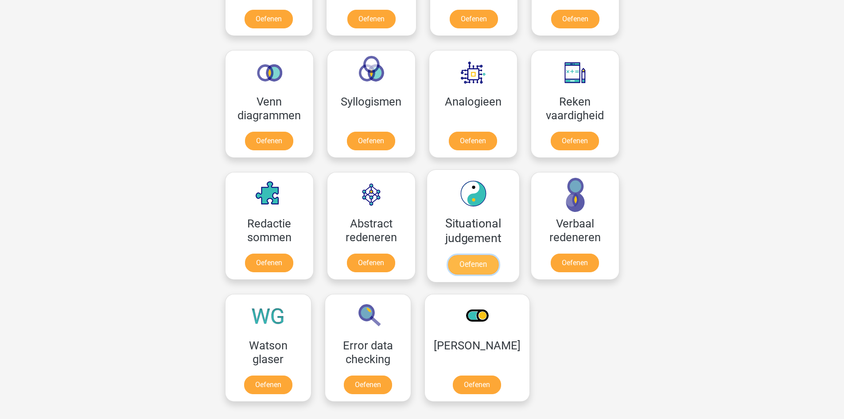
click at [470, 267] on link "Oefenen" at bounding box center [472, 264] width 50 height 19
